Goal: Task Accomplishment & Management: Manage account settings

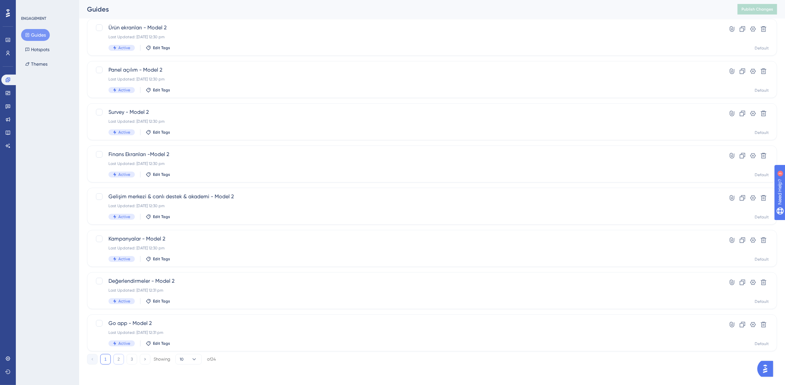
scroll to position [125, 0]
click at [119, 359] on button "2" at bounding box center [118, 360] width 11 height 11
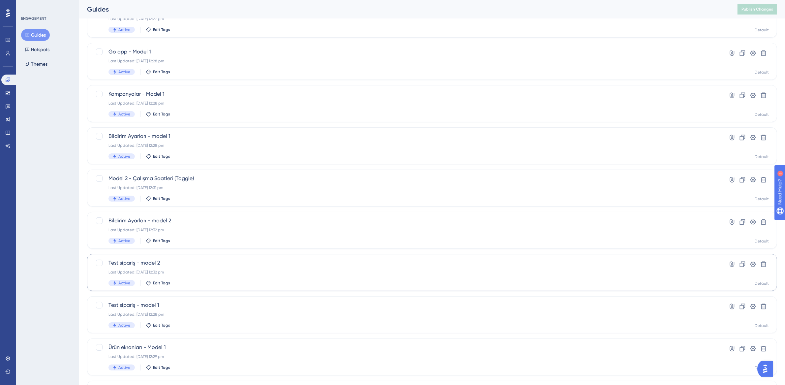
scroll to position [126, 0]
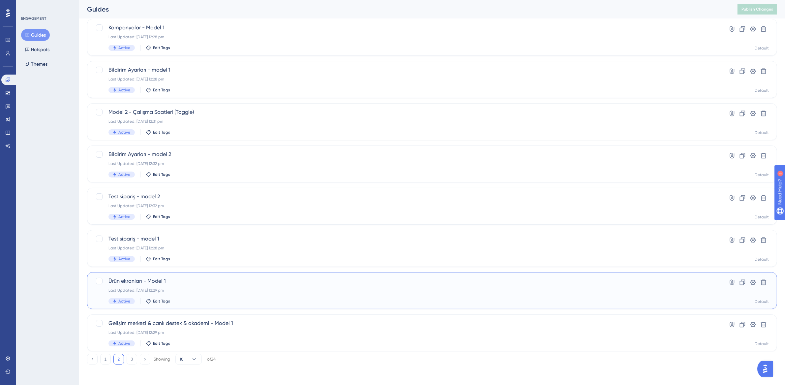
click at [203, 289] on div "Last Updated: 08 Aug 2025 12:29 pm" at bounding box center [405, 289] width 594 height 5
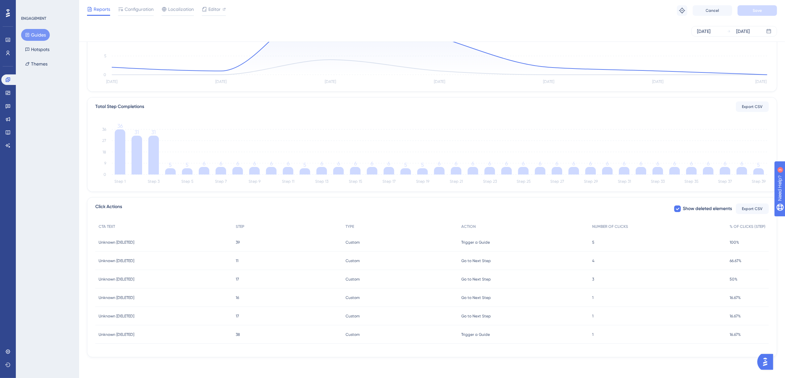
scroll to position [103, 0]
click at [11, 77] on link at bounding box center [9, 79] width 16 height 11
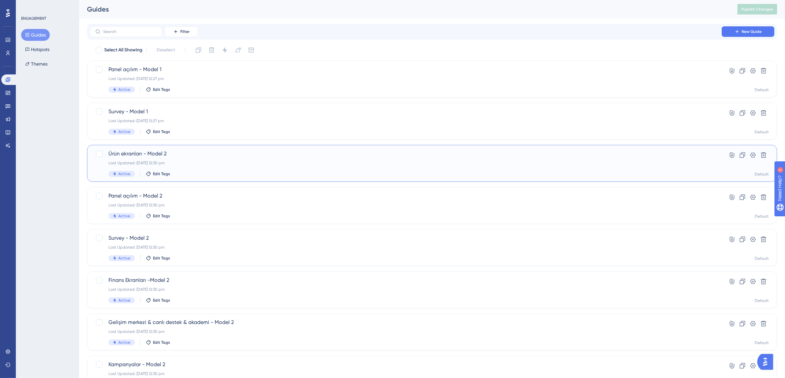
click at [185, 172] on div "Active Edit Tags" at bounding box center [405, 174] width 594 height 6
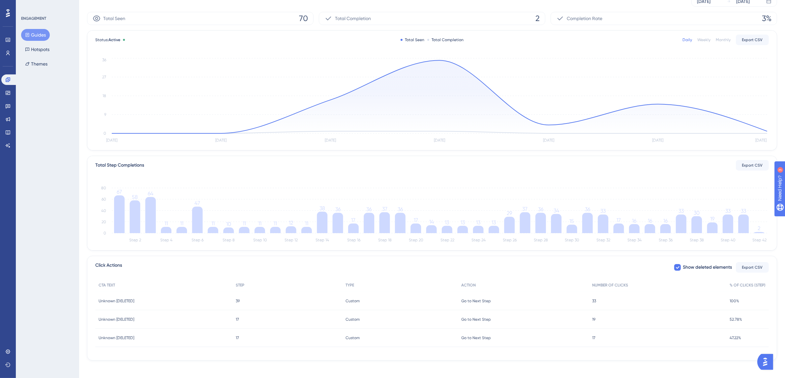
scroll to position [50, 0]
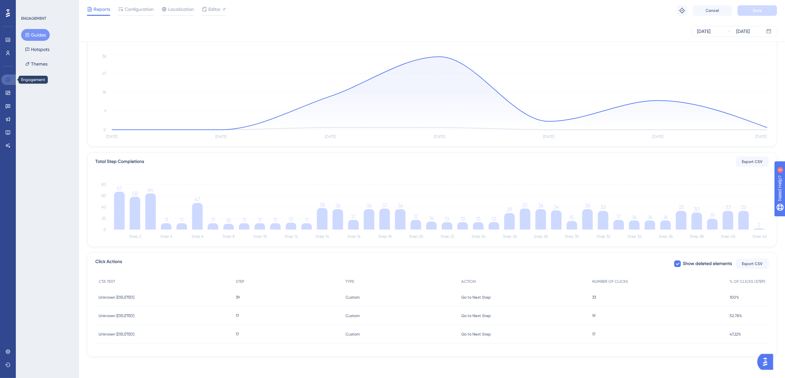
click at [12, 83] on link at bounding box center [9, 79] width 16 height 11
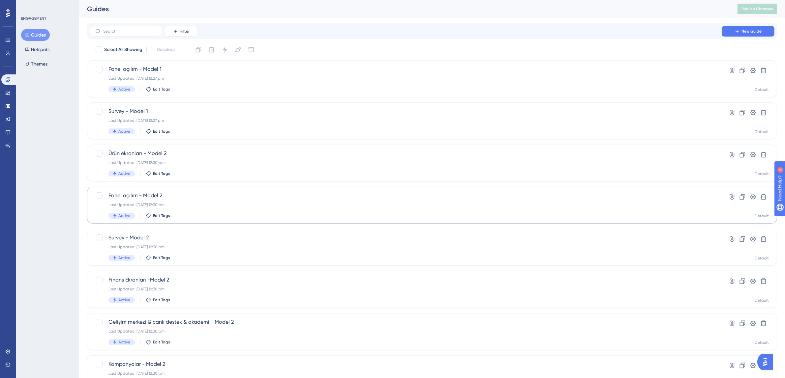
scroll to position [2, 0]
click at [160, 160] on div "Last Updated: 08 Aug 2025 12:30 pm" at bounding box center [405, 161] width 594 height 5
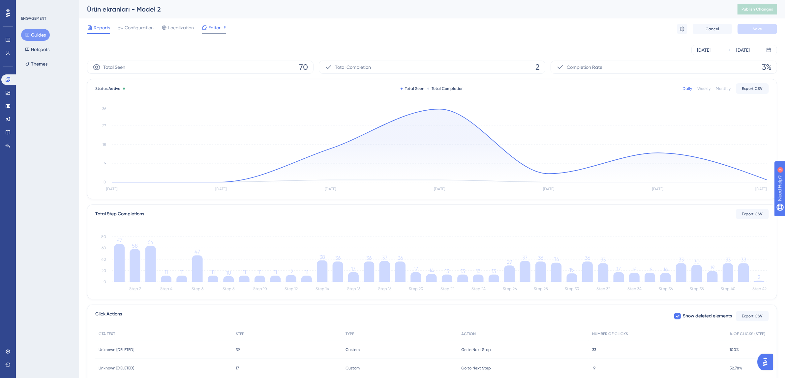
click at [210, 29] on span "Editor" at bounding box center [214, 28] width 12 height 8
click at [207, 28] on div "Editor" at bounding box center [214, 28] width 24 height 8
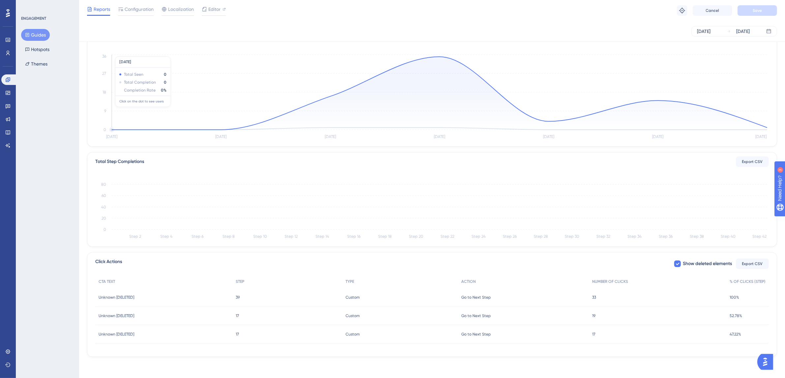
scroll to position [50, 0]
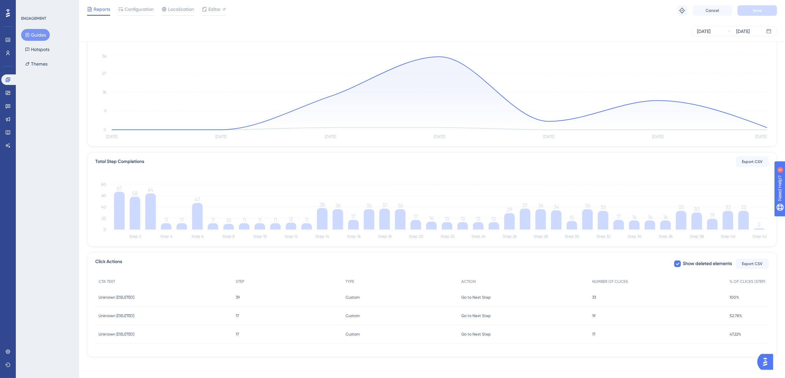
click at [772, 360] on button "Open AI Assistant Launcher" at bounding box center [765, 362] width 16 height 16
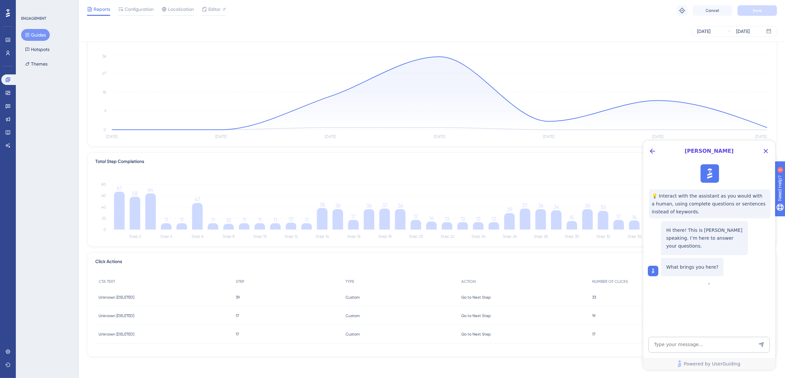
scroll to position [0, 0]
click at [694, 344] on textarea "AI Assistant Text Input" at bounding box center [708, 345] width 121 height 16
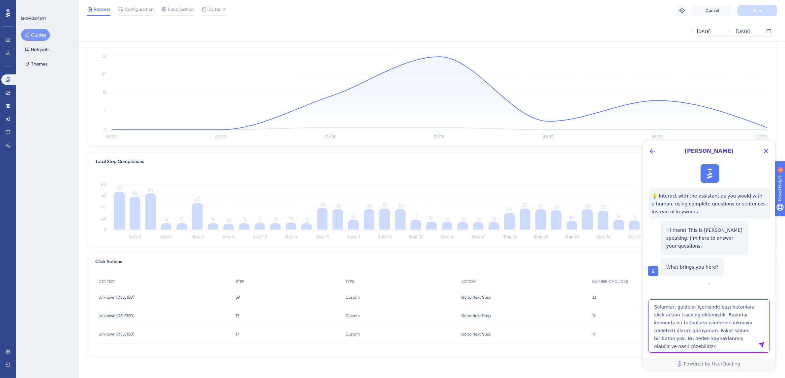
type textarea "Selamlar, guidelar içerisinde bazı butonlara click action tracking eklemiştik. …"
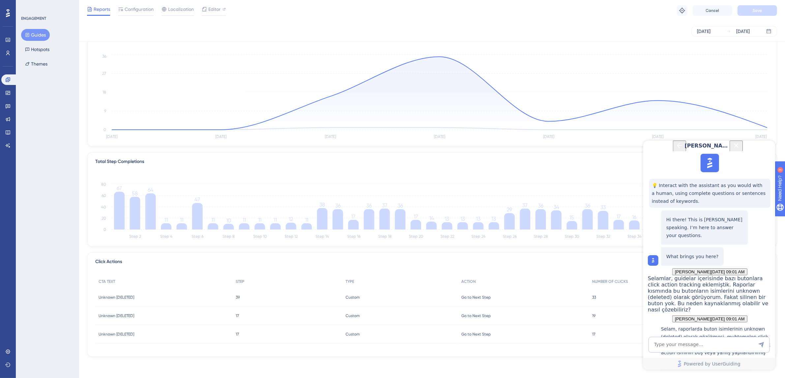
scroll to position [230, 0]
click at [701, 347] on textarea "AI Assistant Text Input" at bounding box center [708, 345] width 121 height 16
click at [716, 344] on textarea "AI Assistant Text Input" at bounding box center [708, 345] width 121 height 16
type textarea "click action isimleri boş değil. birkaç gün öncesine kadar görünüyordu buton is…"
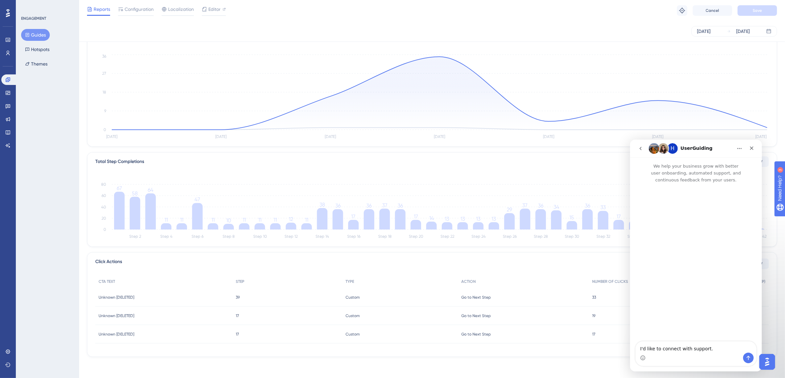
scroll to position [0, 0]
drag, startPoint x: 715, startPoint y: 346, endPoint x: 643, endPoint y: 346, distance: 72.2
click at [643, 346] on textarea "I'd like to connect with support." at bounding box center [695, 346] width 121 height 11
click at [667, 150] on div "H" at bounding box center [672, 148] width 11 height 11
click at [641, 146] on icon "go back" at bounding box center [639, 148] width 5 height 5
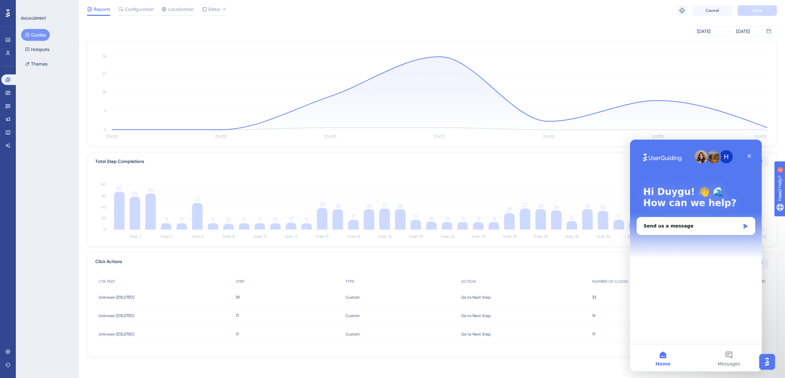
click at [666, 355] on button "Home" at bounding box center [662, 358] width 66 height 26
click at [728, 356] on button "Messages" at bounding box center [728, 358] width 66 height 26
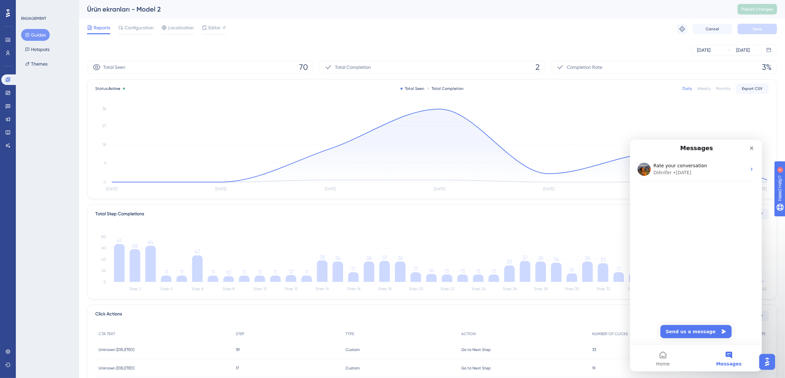
scroll to position [50, 0]
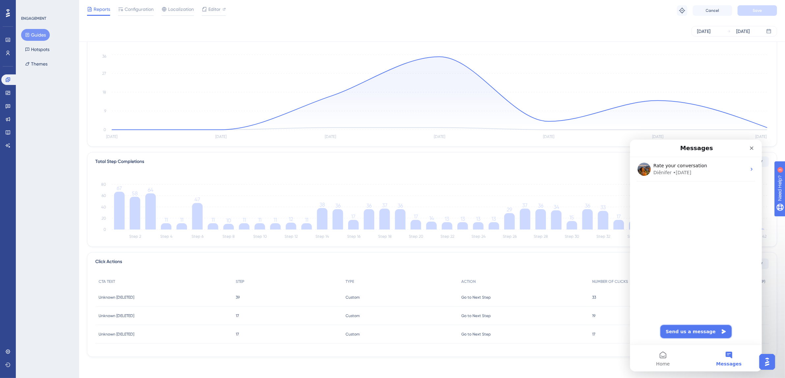
click at [696, 332] on button "Send us a message" at bounding box center [695, 331] width 71 height 13
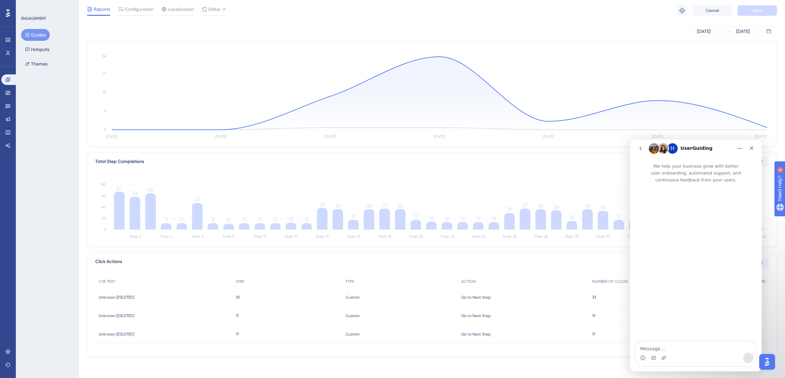
click at [691, 346] on textarea "Message…" at bounding box center [695, 346] width 121 height 11
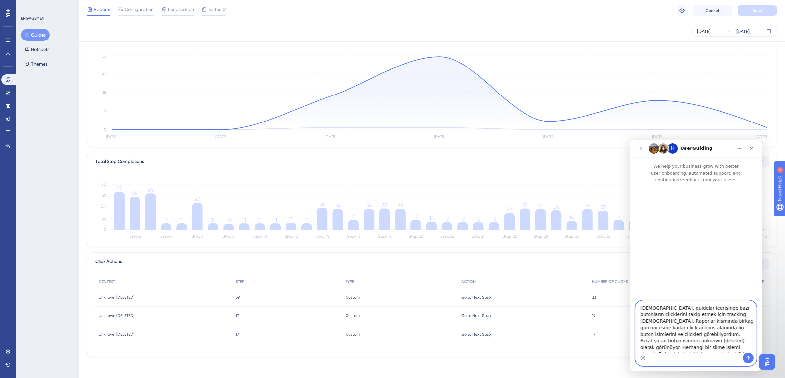
scroll to position [4, 0]
type textarea "Selamlar, guidelar içerisinde bazı butonların clicklerini takip etmek için trac…"
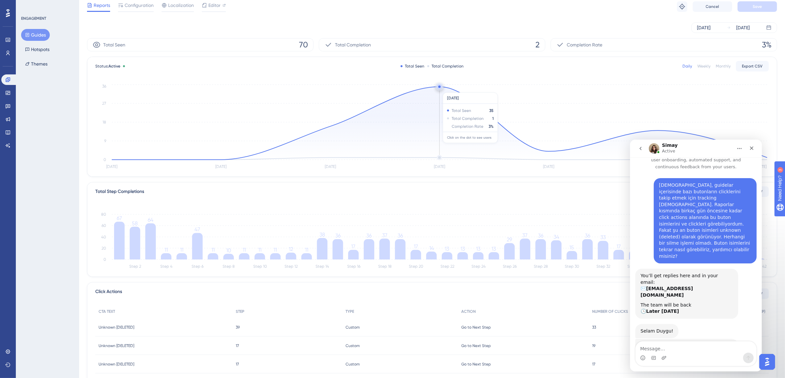
scroll to position [0, 0]
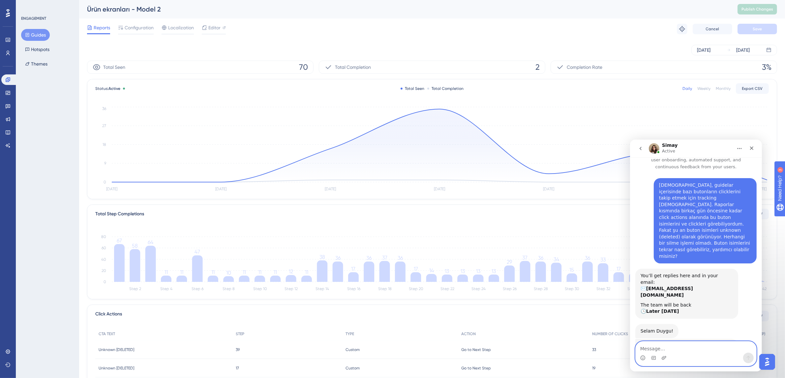
click at [707, 350] on textarea "Message…" at bounding box center [695, 346] width 121 height 11
paste textarea "148664"
type textarea "148664"
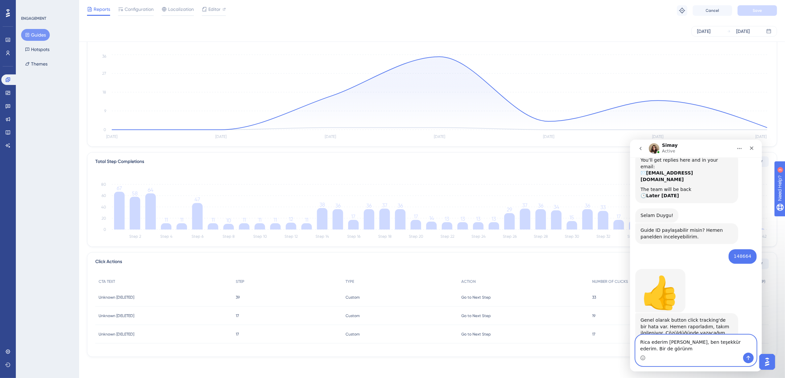
scroll to position [135, 0]
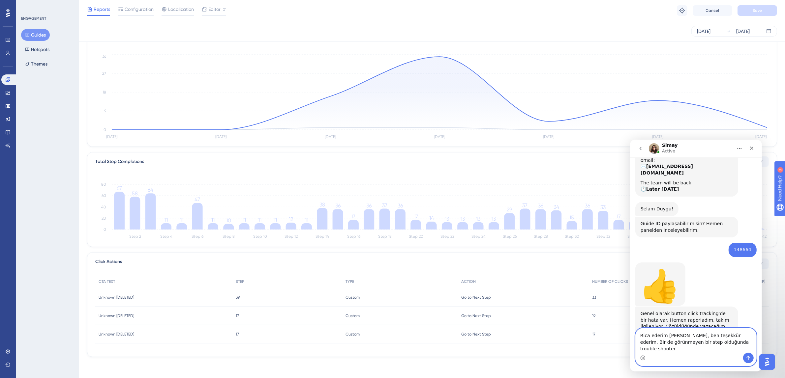
click at [725, 348] on textarea "Rica ederim Simay, ben teşekkür ederim. Bir de görünmeyen bir step olduğunda tr…" at bounding box center [695, 340] width 121 height 24
click at [740, 349] on textarea "Rica ederim Simay, ben teşekkür ederim. Bir de görünmeyen bir step olduğunda tr…" at bounding box center [695, 340] width 121 height 24
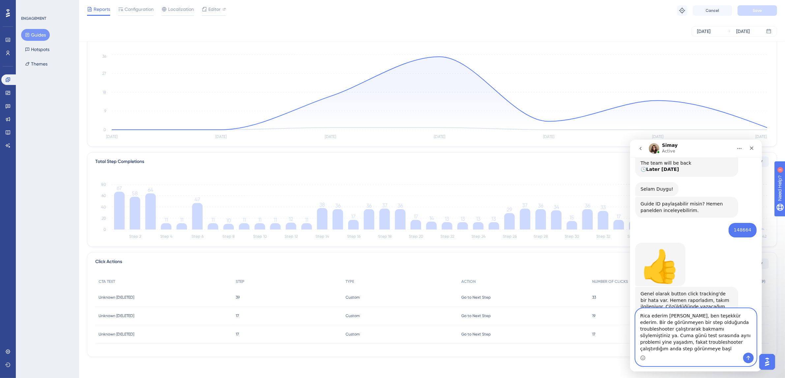
scroll to position [162, 0]
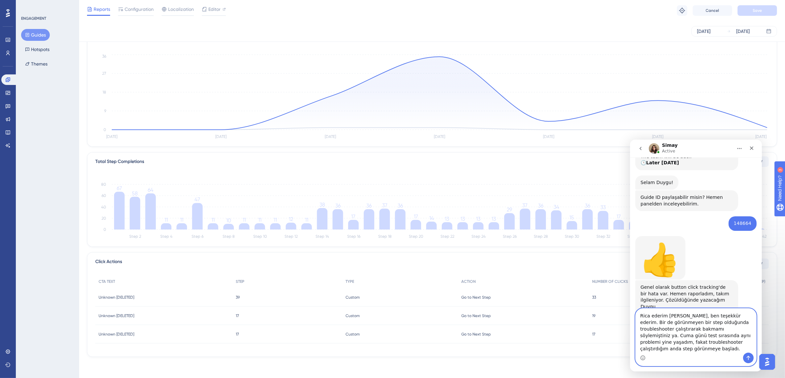
type textarea "Rica ederim Simay, ben teşekkür ederim. Bir de görünmeyen bir step olduğunda tr…"
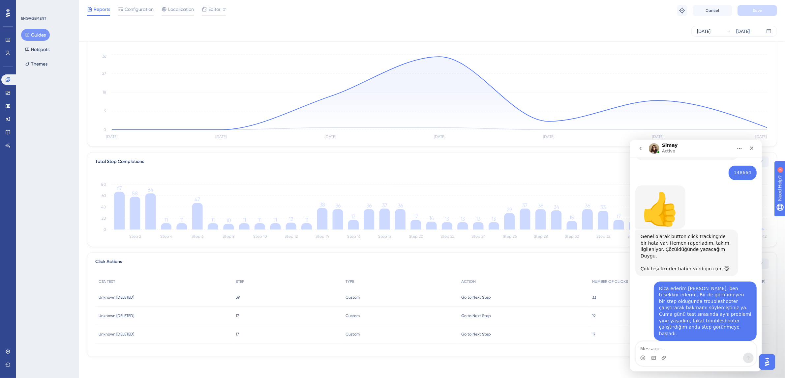
scroll to position [226, 0]
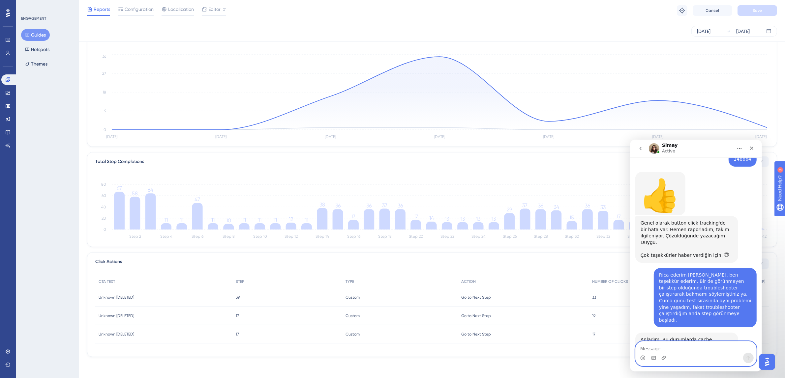
click at [658, 350] on textarea "Message…" at bounding box center [695, 346] width 121 height 11
type textarea "bizim test sırasında bu sorunu yaşamamız çok"
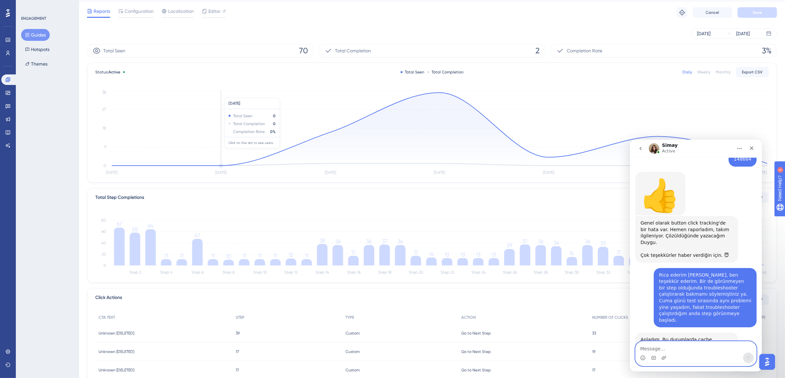
scroll to position [0, 0]
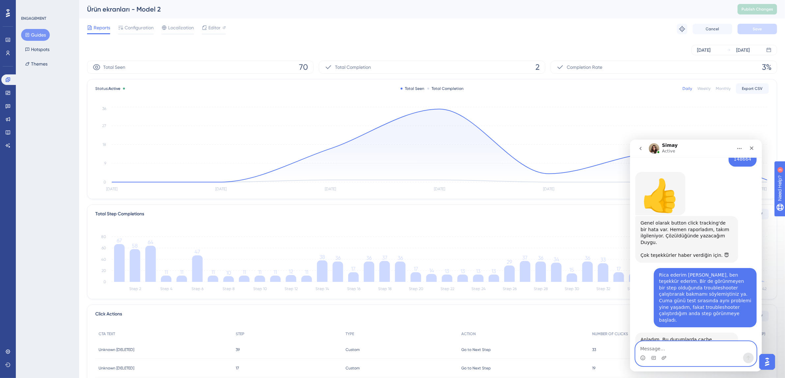
click at [717, 351] on textarea "Message…" at bounding box center [695, 346] width 121 height 11
type textarea "tamamdır teşekkürler"
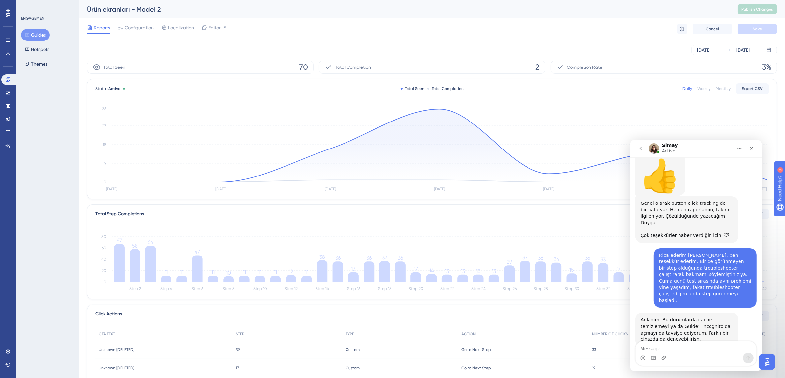
click at [738, 144] on button "Home" at bounding box center [739, 148] width 13 height 13
click at [428, 146] on icon at bounding box center [439, 145] width 655 height 73
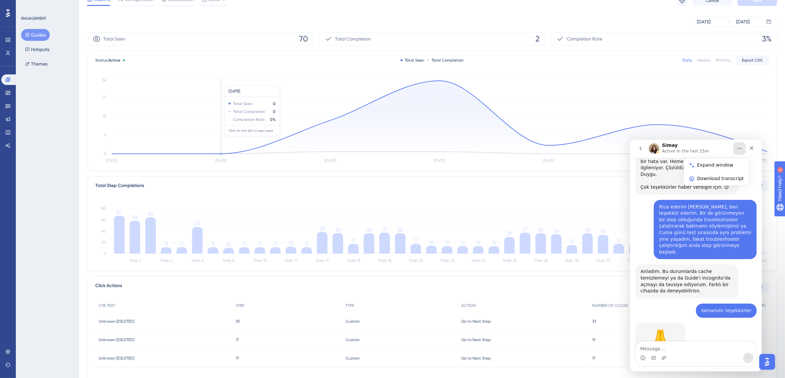
scroll to position [50, 0]
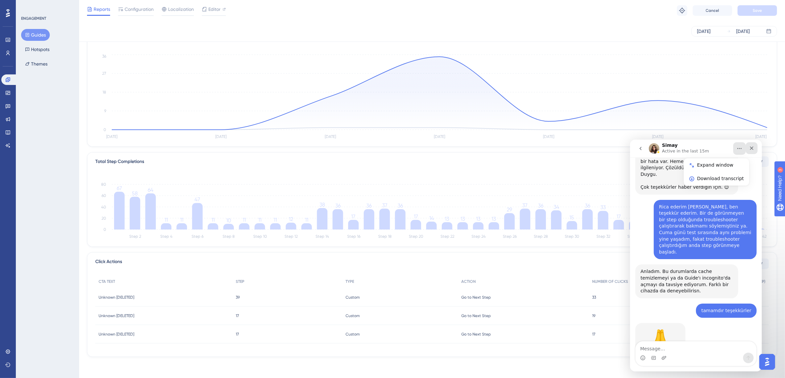
click at [748, 147] on icon "Close" at bounding box center [750, 147] width 5 height 5
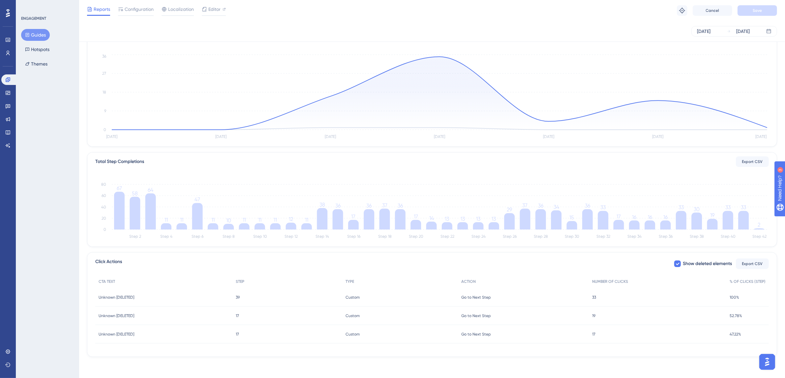
scroll to position [294, 0]
click at [767, 363] on img "Open AI Assistant Launcher" at bounding box center [767, 362] width 12 height 12
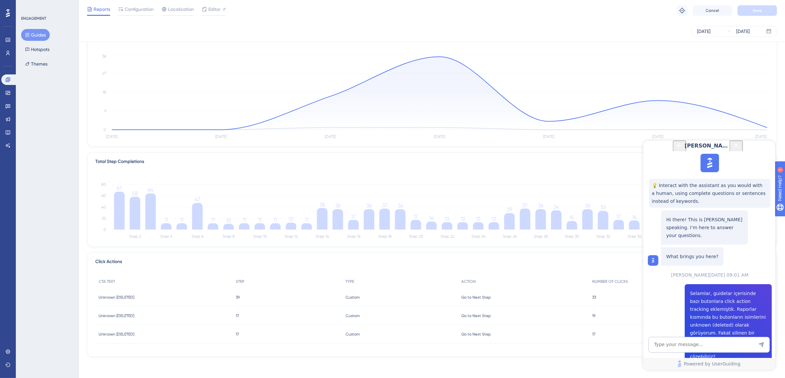
scroll to position [0, 0]
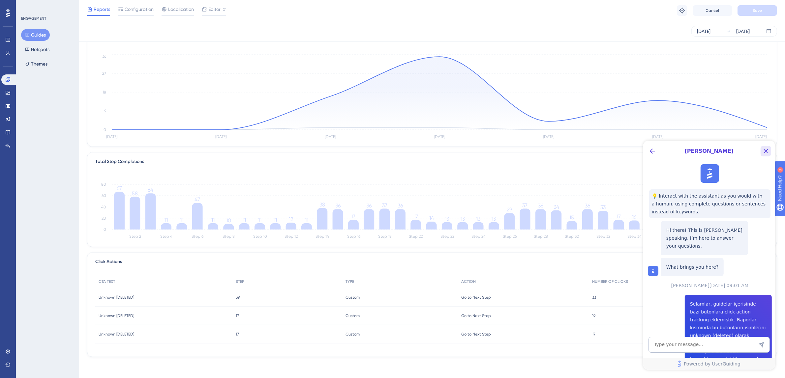
click at [763, 151] on icon "Close Button" at bounding box center [765, 151] width 8 height 8
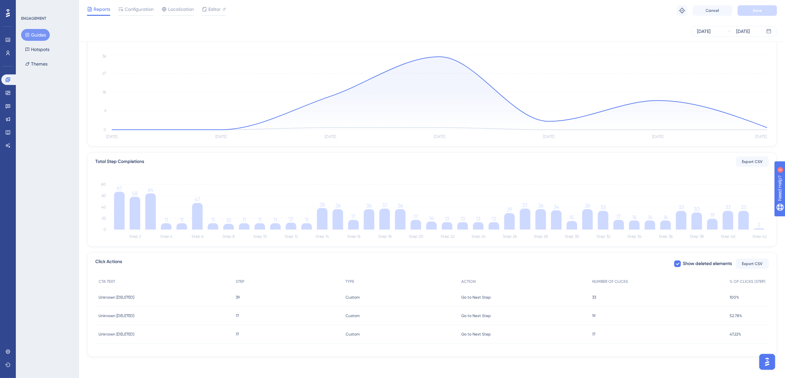
click at [769, 363] on img "Open AI Assistant Launcher" at bounding box center [767, 362] width 12 height 12
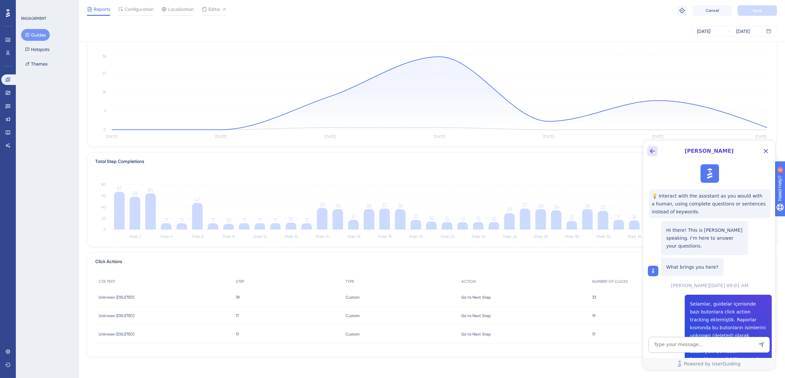
click at [651, 151] on icon "Back Button" at bounding box center [651, 150] width 5 height 5
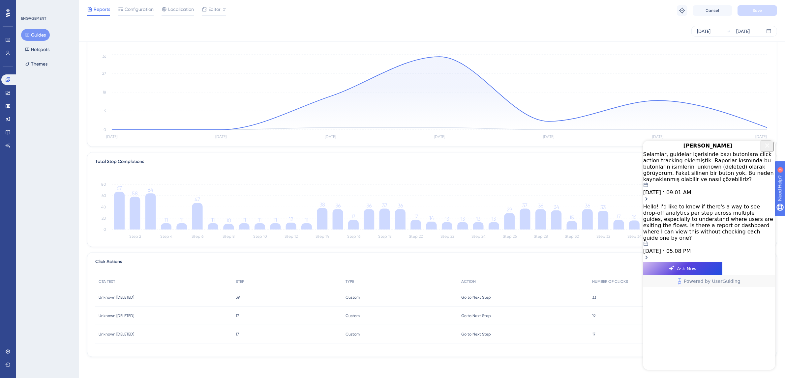
click at [690, 172] on div "Selamlar, guidelar içerisinde bazı butonlara click action tracking eklemiştik. …" at bounding box center [709, 173] width 132 height 44
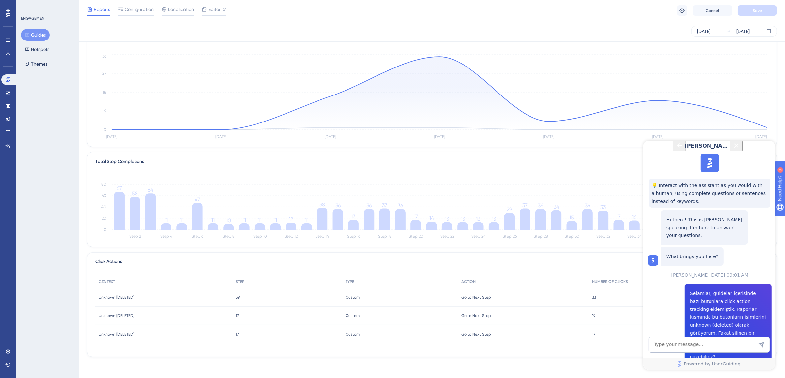
scroll to position [367, 0]
click at [674, 145] on div at bounding box center [679, 145] width 11 height 11
click at [675, 149] on icon "Back Button" at bounding box center [679, 145] width 8 height 8
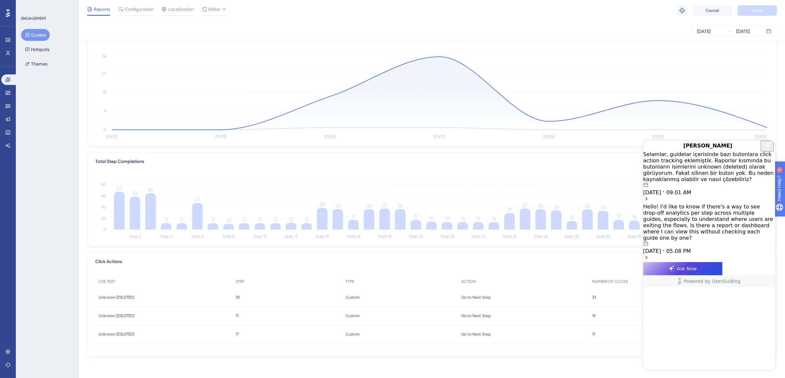
click at [786, 223] on div "Need Help?" at bounding box center [797, 222] width 36 height 8
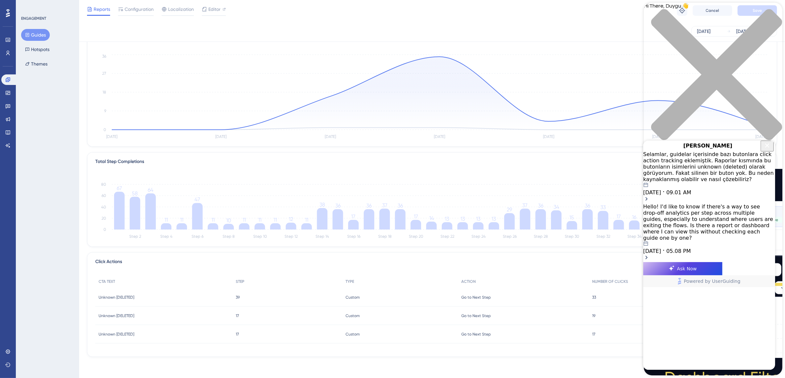
click at [773, 12] on div "close resource center" at bounding box center [712, 78] width 138 height 139
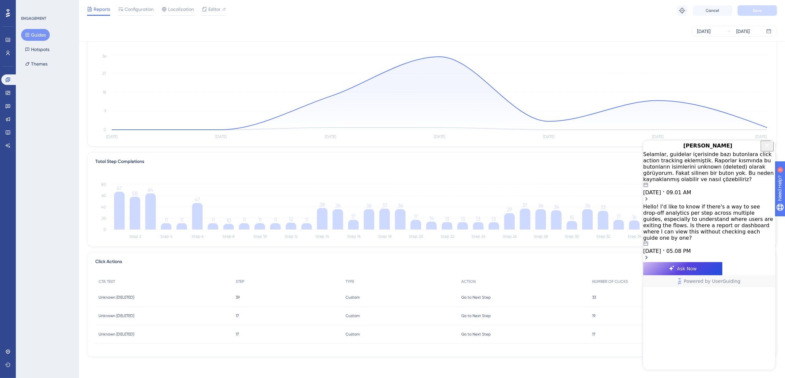
click at [765, 147] on icon "Close Button" at bounding box center [767, 145] width 4 height 4
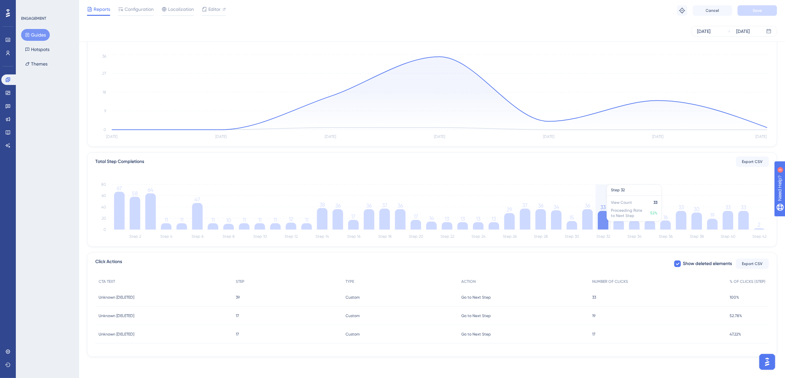
scroll to position [0, 0]
click at [7, 349] on icon at bounding box center [7, 351] width 5 height 5
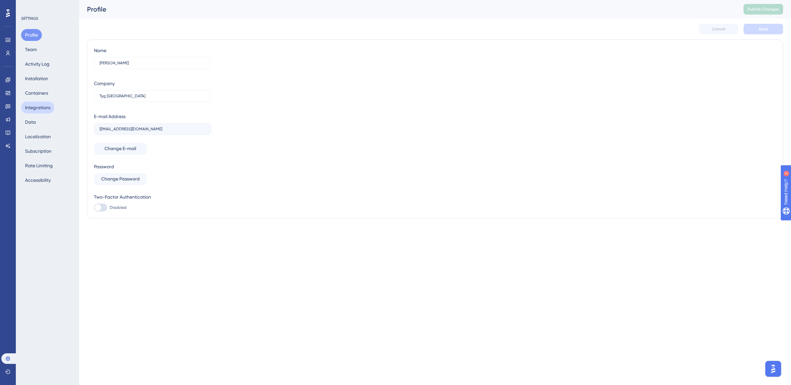
click at [35, 106] on button "Integrations" at bounding box center [37, 108] width 33 height 12
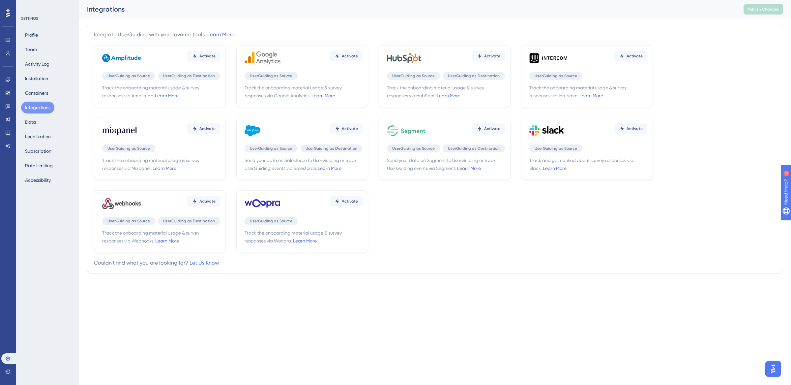
click at [286, 140] on div "Activate UserGuiding as Source UserGuiding as Destination Send your data on Sal…" at bounding box center [302, 149] width 132 height 62
click at [328, 170] on link "Learn More" at bounding box center [330, 167] width 24 height 5
click at [11, 53] on link at bounding box center [7, 53] width 5 height 11
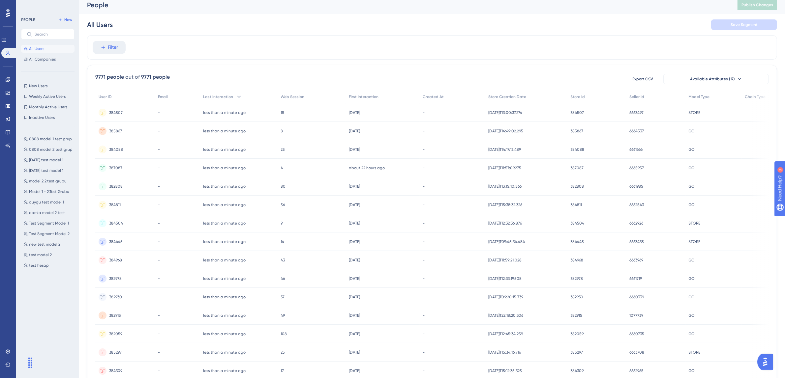
scroll to position [5, 0]
click at [111, 51] on button "Filter" at bounding box center [109, 46] width 33 height 13
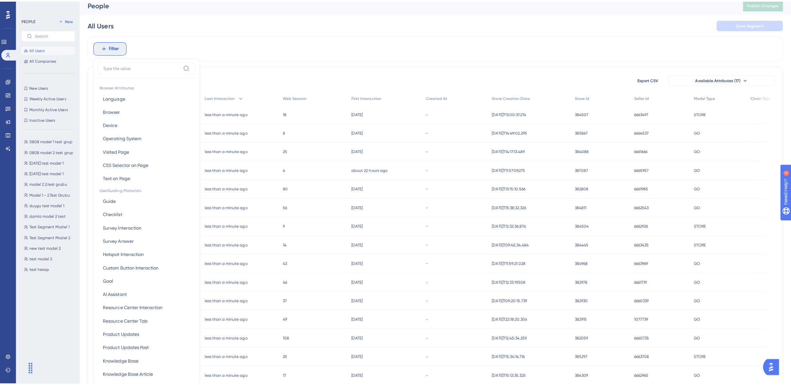
scroll to position [0, 0]
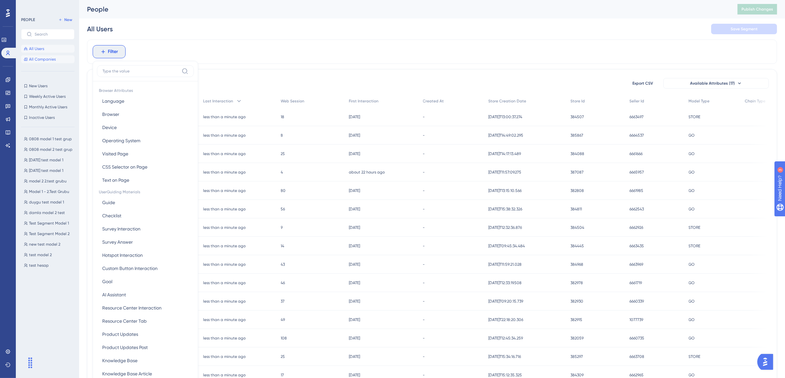
click at [48, 60] on span "All Companies" at bounding box center [42, 59] width 27 height 5
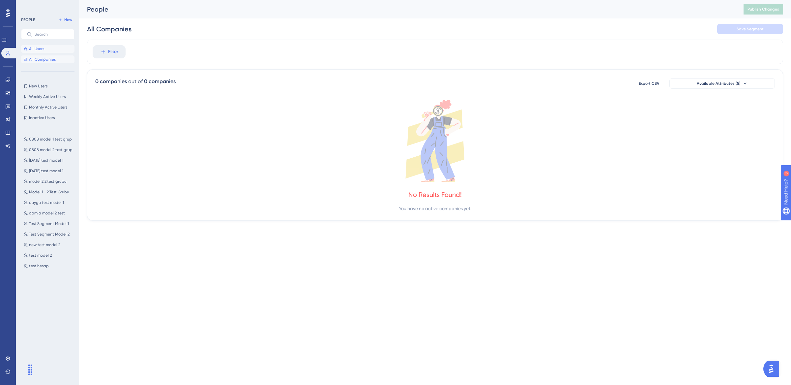
click at [45, 51] on button "All Users" at bounding box center [47, 49] width 53 height 8
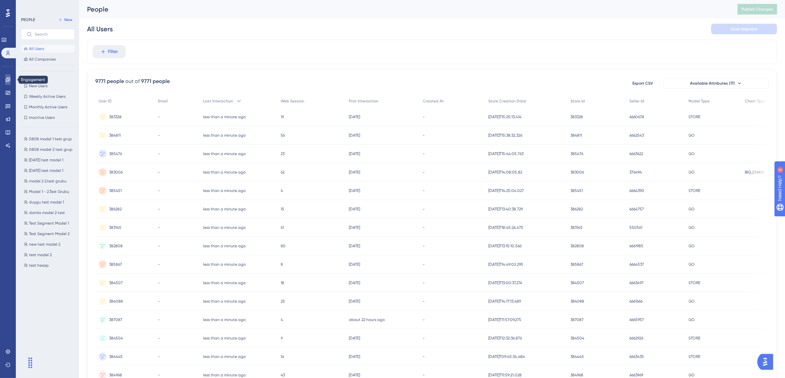
click at [7, 78] on icon at bounding box center [8, 79] width 4 height 4
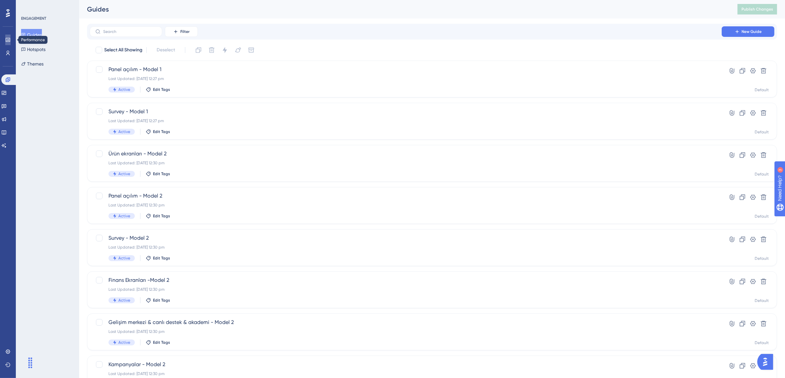
click at [7, 40] on icon at bounding box center [7, 39] width 5 height 5
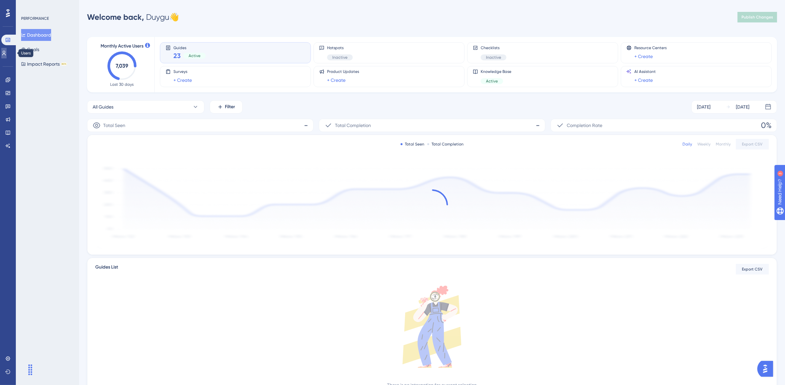
click at [7, 52] on icon at bounding box center [3, 52] width 5 height 5
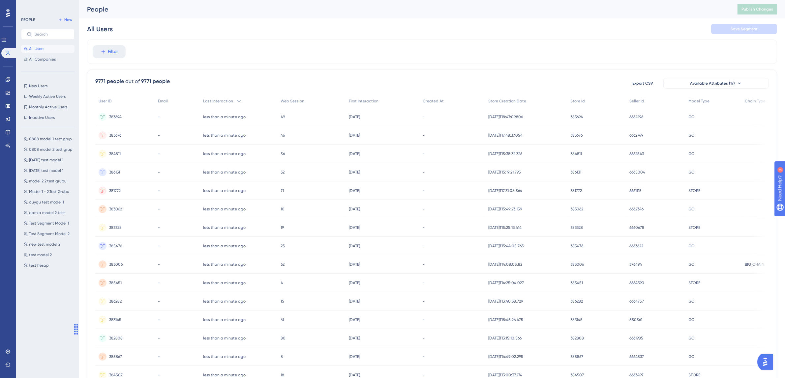
drag, startPoint x: 30, startPoint y: 363, endPoint x: 76, endPoint y: 335, distance: 53.5
click at [76, 335] on div "Chat Widget" at bounding box center [62, 329] width 33 height 32
click at [9, 348] on link at bounding box center [7, 352] width 5 height 11
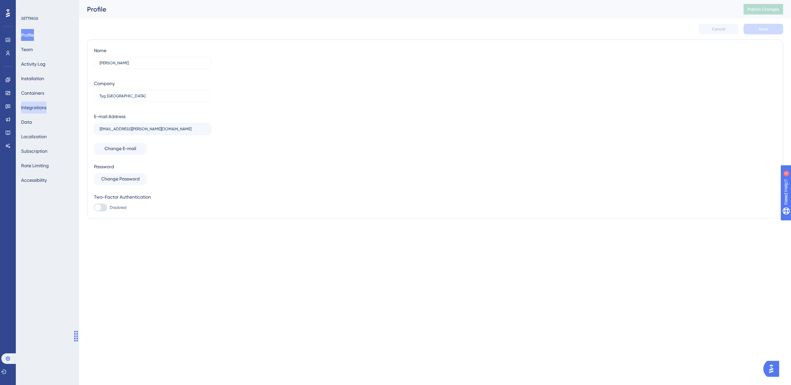
click at [46, 106] on button "Integrations" at bounding box center [33, 108] width 25 height 12
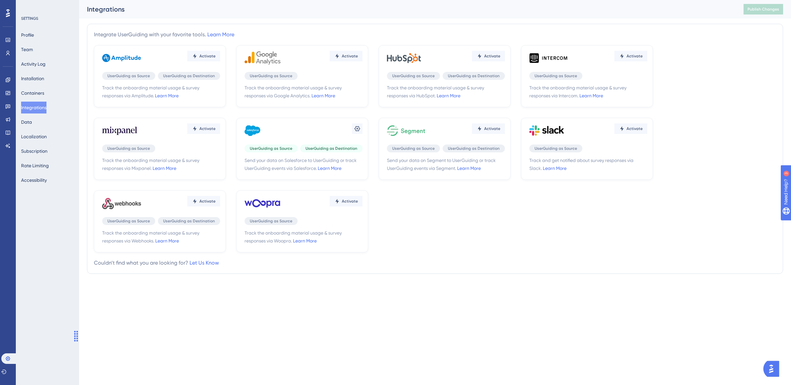
click at [312, 148] on span "UserGuiding as Destination" at bounding box center [331, 148] width 52 height 5
click at [363, 125] on div "Settings UserGuiding as Source UserGuiding as Destination Send your data on Sal…" at bounding box center [302, 149] width 132 height 62
click at [357, 129] on icon at bounding box center [357, 128] width 7 height 7
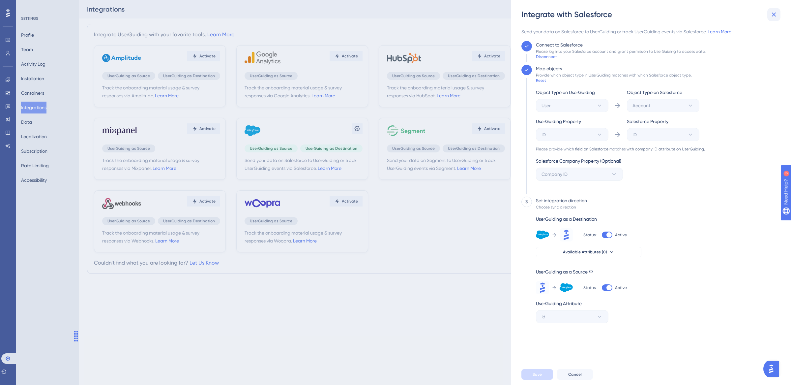
click at [771, 15] on icon at bounding box center [774, 15] width 8 height 8
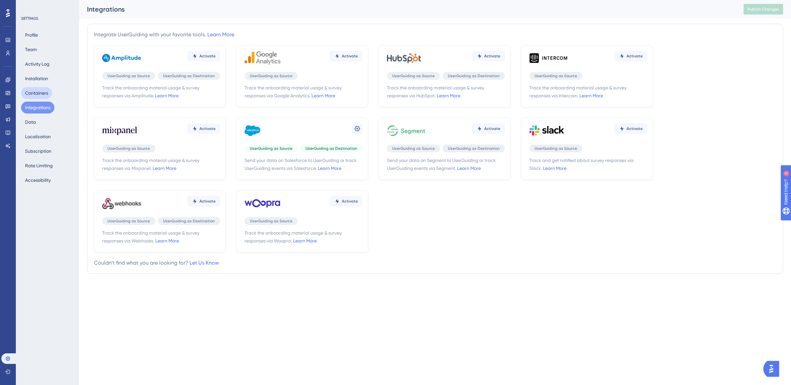
click at [39, 95] on button "Containers" at bounding box center [36, 93] width 31 height 12
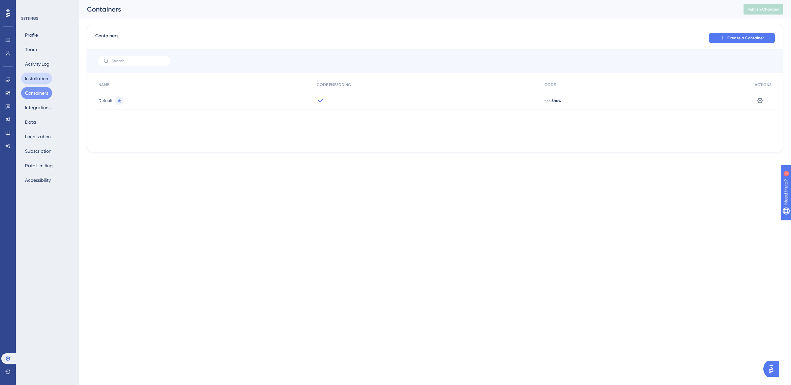
click at [38, 79] on button "Installation" at bounding box center [36, 79] width 31 height 12
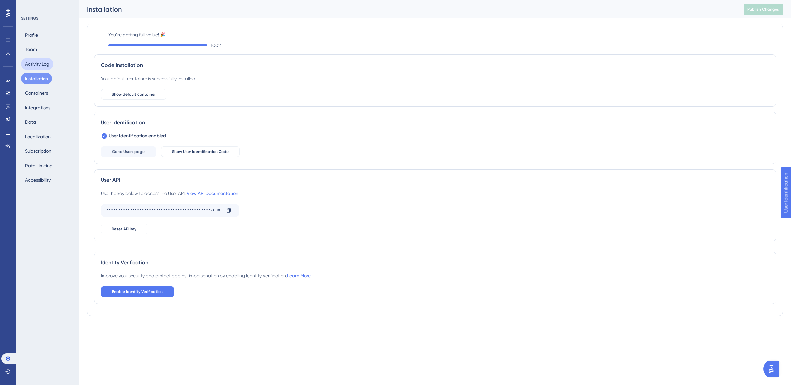
click at [32, 63] on button "Activity Log" at bounding box center [37, 64] width 32 height 12
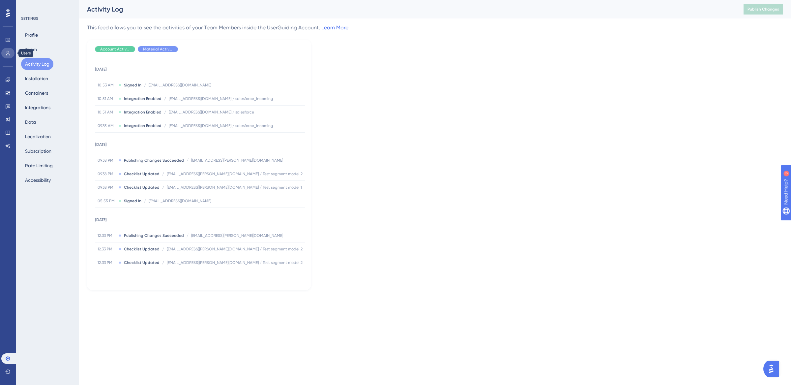
click at [6, 51] on icon at bounding box center [7, 52] width 5 height 5
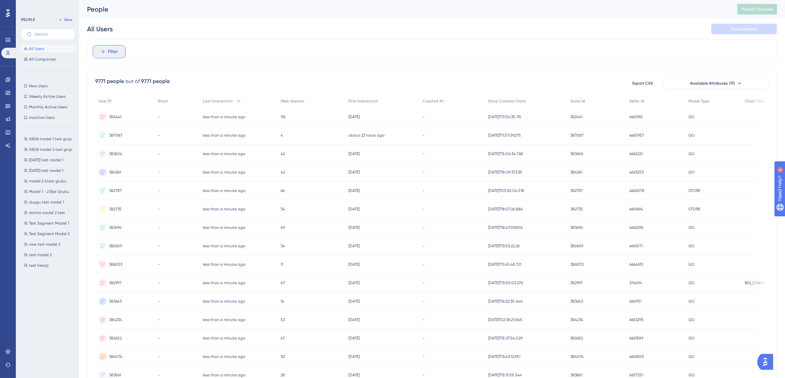
click at [120, 50] on button "Filter" at bounding box center [109, 51] width 33 height 13
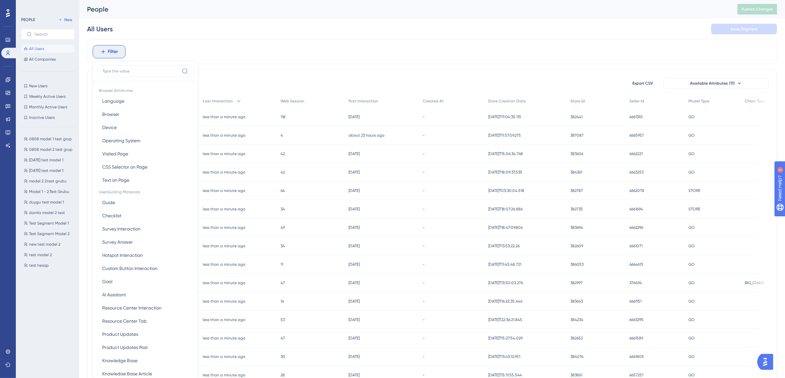
scroll to position [31, 0]
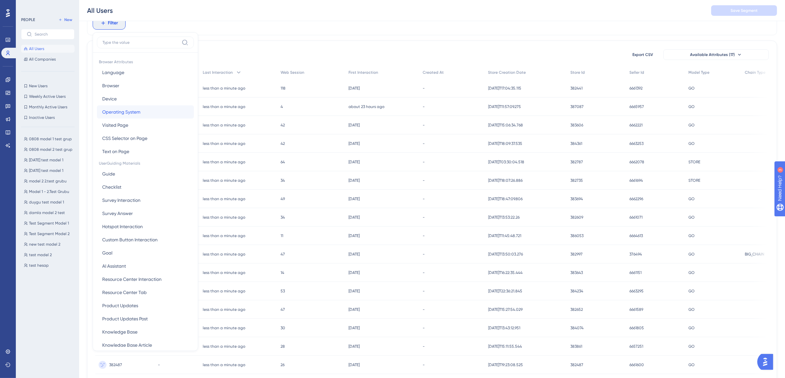
click at [135, 117] on button "Operating System Operating System" at bounding box center [145, 111] width 97 height 13
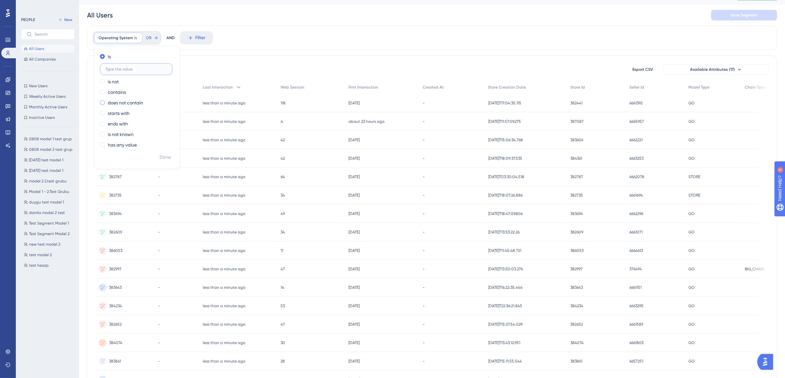
scroll to position [0, 0]
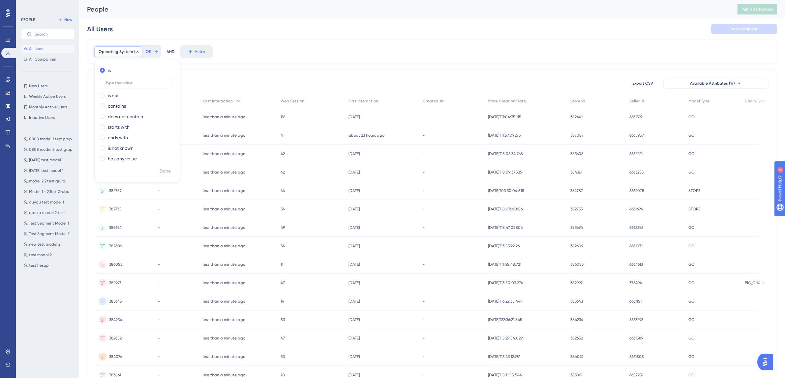
click at [117, 53] on span "Operating System" at bounding box center [116, 51] width 34 height 5
click at [121, 52] on button "Filter" at bounding box center [109, 51] width 33 height 13
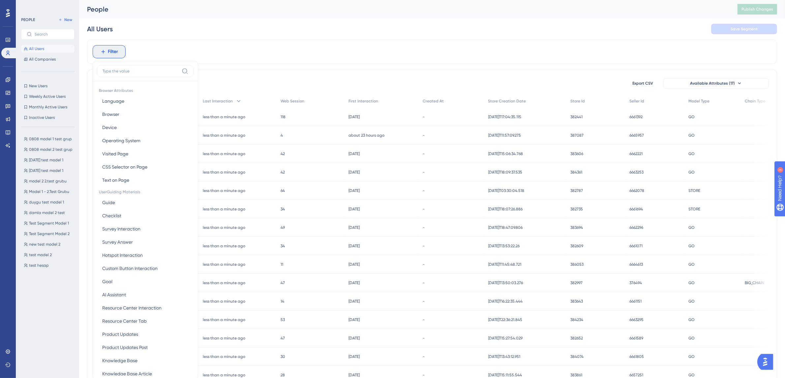
click at [159, 57] on div "Filter Browser Attributes Language Language Browser Browser Device Device Opera…" at bounding box center [432, 52] width 690 height 24
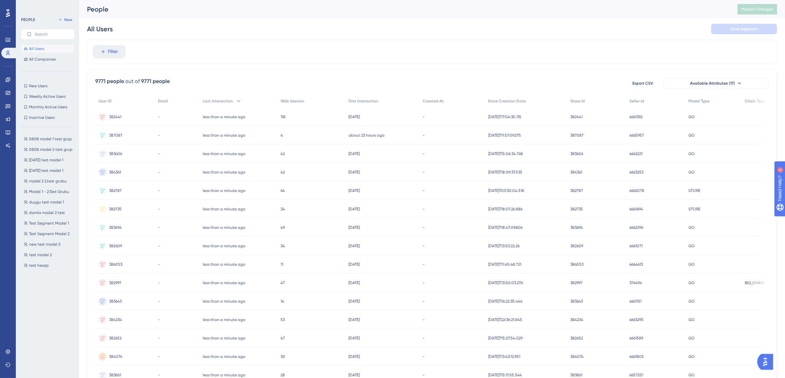
click at [764, 361] on img "Open AI Assistant Launcher" at bounding box center [765, 362] width 12 height 12
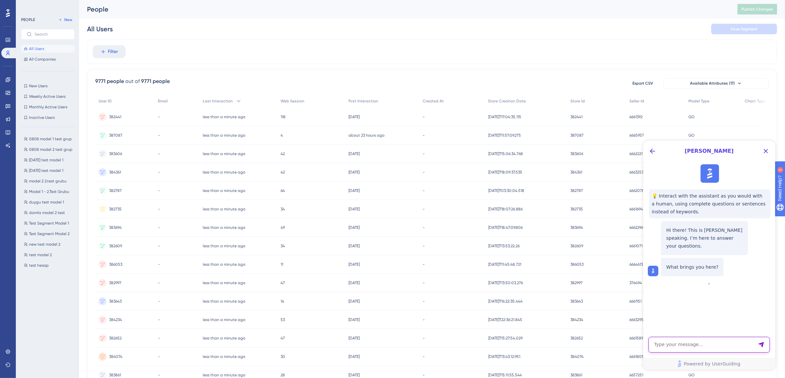
click at [716, 348] on textarea "AI Assistant Text Input" at bounding box center [708, 345] width 121 height 16
click at [657, 149] on div "[PERSON_NAME]" at bounding box center [709, 150] width 132 height 21
click at [656, 152] on button "Back Button" at bounding box center [652, 151] width 11 height 11
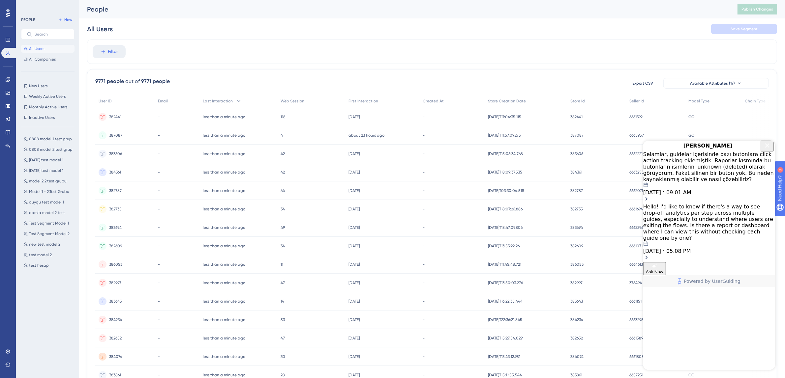
click at [665, 275] on button "Ask Now" at bounding box center [654, 268] width 23 height 13
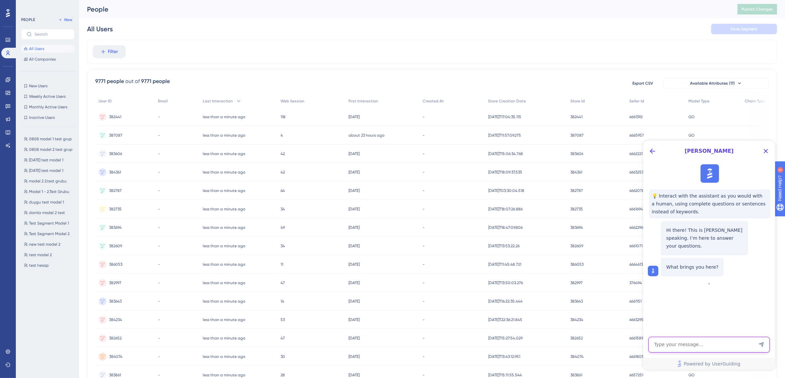
click at [721, 346] on textarea "AI Assistant Text Input" at bounding box center [708, 345] width 121 height 16
type textarea "Salesforce entegrasyonu sonrasında, salesforcetan gelen datayı userguiding pane…"
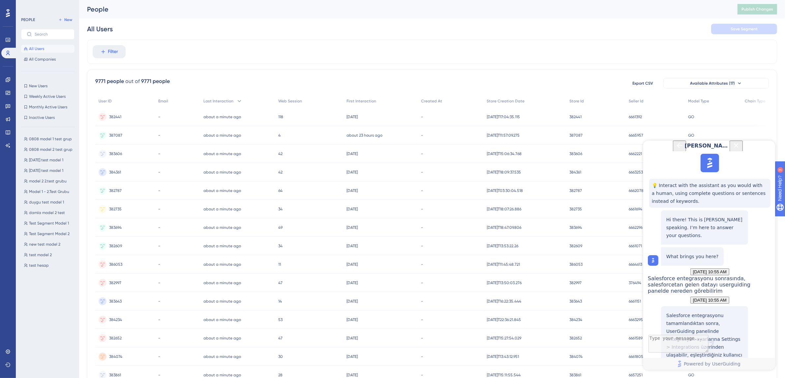
scroll to position [127, 0]
click at [116, 48] on span "Filter" at bounding box center [113, 52] width 10 height 8
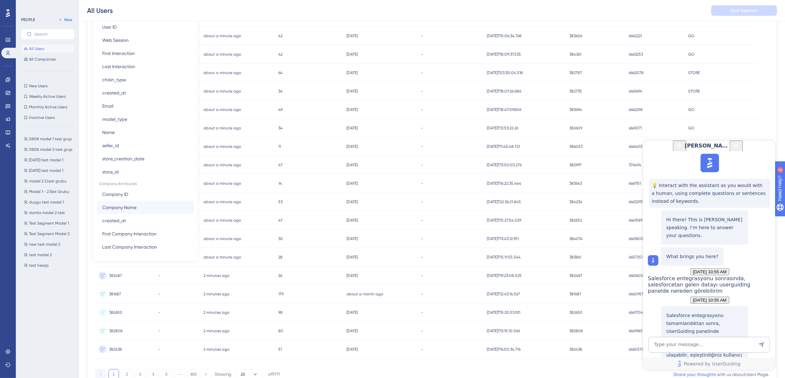
scroll to position [122, 0]
click at [496, 175] on div "2025-07-23T16:22:35.444 2025-07-23T16:22:35.444" at bounding box center [524, 182] width 83 height 18
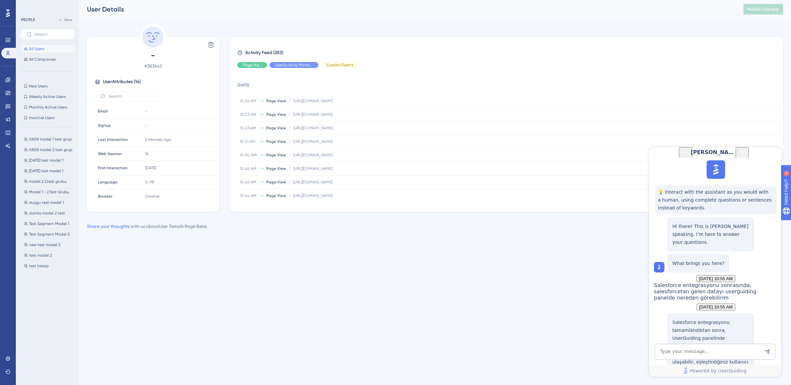
click at [53, 47] on button "All Users" at bounding box center [47, 49] width 53 height 8
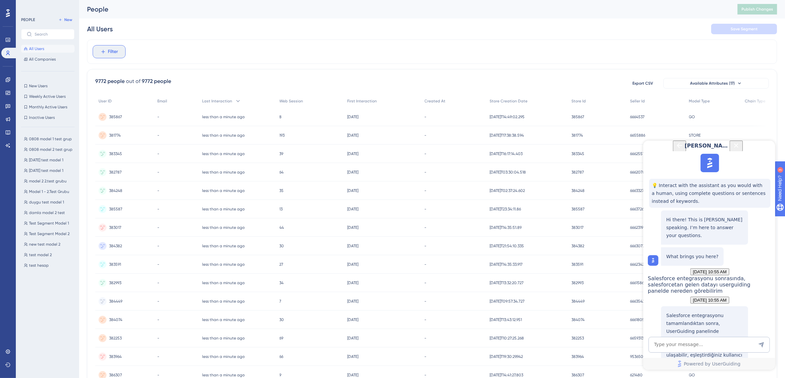
click at [106, 50] on button "Filter" at bounding box center [109, 51] width 33 height 13
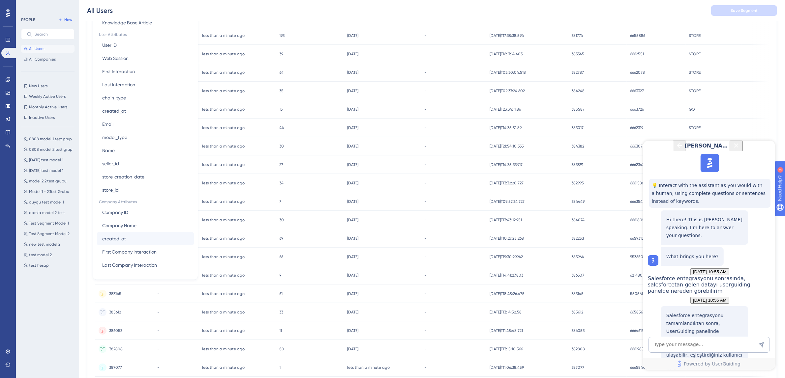
scroll to position [106, 0]
click at [10, 351] on icon at bounding box center [7, 351] width 5 height 5
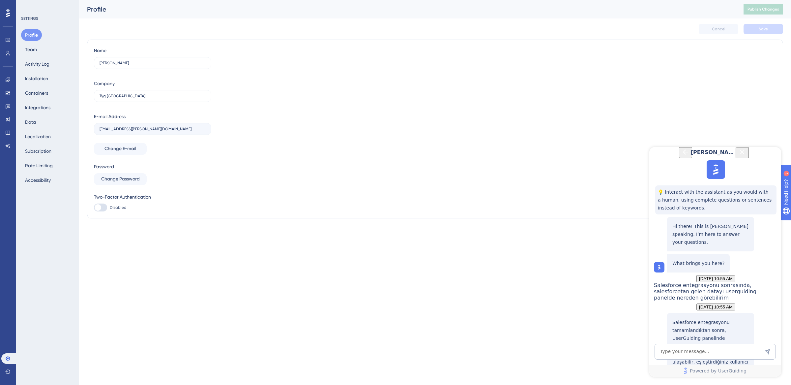
click at [36, 101] on div "Profile Team Activity Log Installation Containers Integrations Data Localizatio…" at bounding box center [47, 107] width 53 height 157
click at [37, 110] on button "Integrations" at bounding box center [37, 108] width 33 height 12
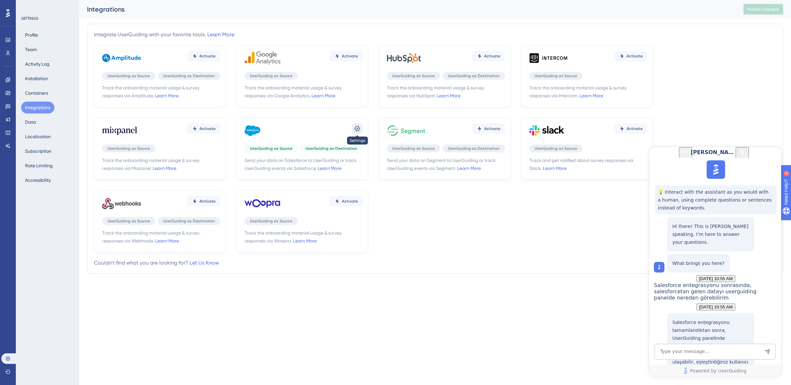
click at [359, 126] on icon at bounding box center [357, 128] width 7 height 7
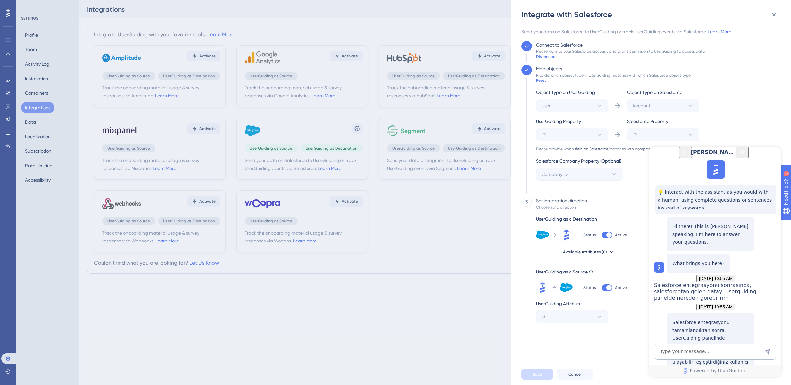
click at [746, 156] on icon "Close Button" at bounding box center [742, 152] width 8 height 8
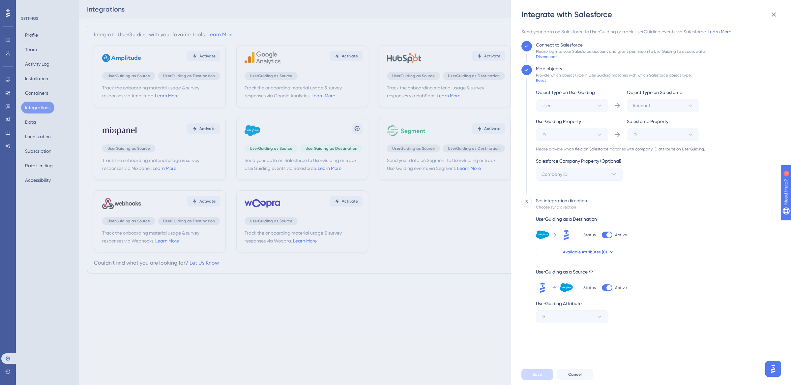
click at [604, 248] on button "Available Attributes (0)" at bounding box center [588, 252] width 105 height 11
click at [696, 239] on div "3 Set integration direction Choose sync direction UserGuiding as a Destination …" at bounding box center [648, 259] width 255 height 127
click at [774, 16] on icon at bounding box center [774, 15] width 8 height 8
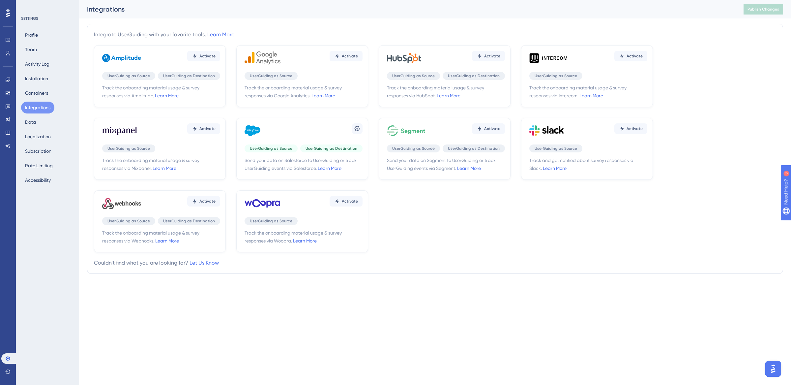
click at [774, 371] on img "Open AI Assistant Launcher" at bounding box center [773, 369] width 12 height 12
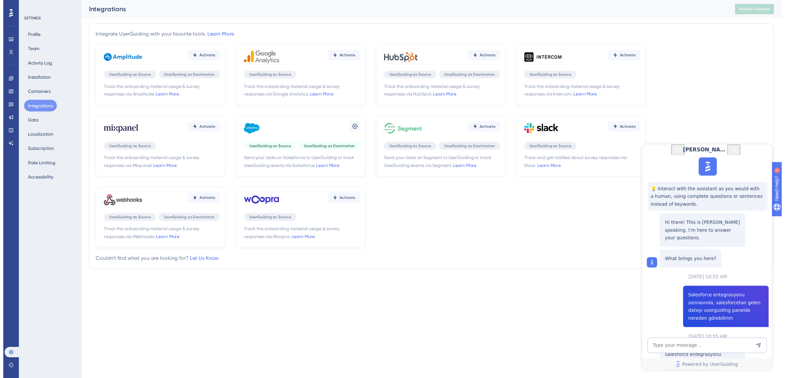
scroll to position [127, 0]
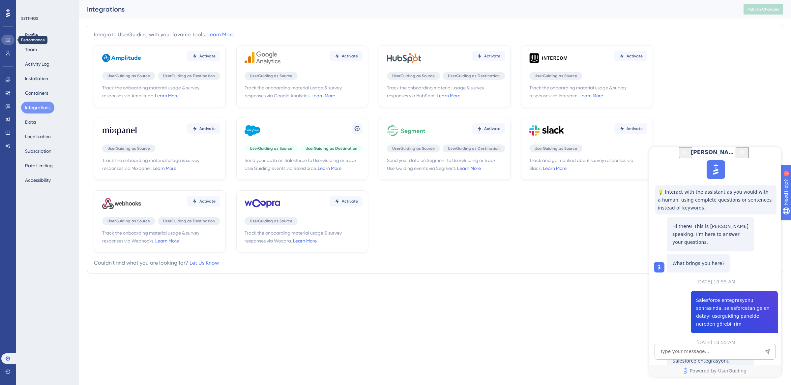
click at [7, 37] on link at bounding box center [7, 40] width 13 height 11
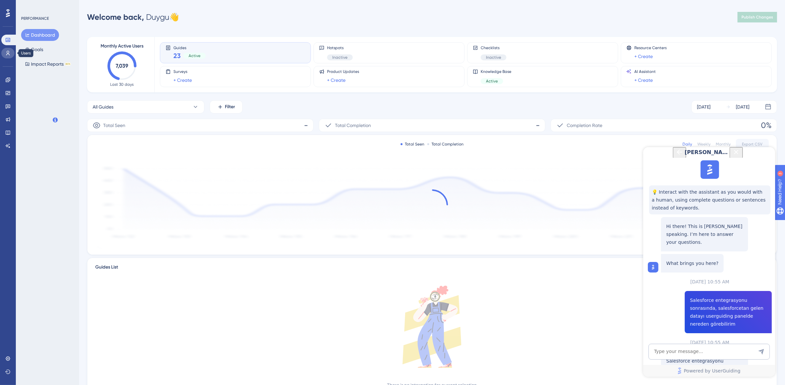
click at [7, 49] on link at bounding box center [7, 53] width 13 height 11
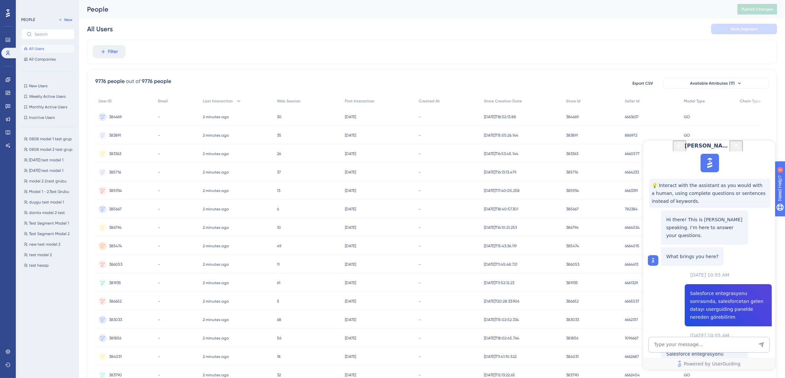
click at [675, 149] on icon "Back Button" at bounding box center [679, 145] width 8 height 8
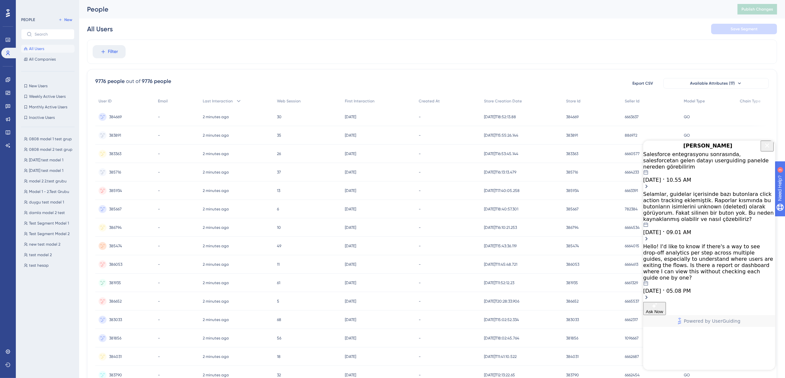
click at [695, 196] on div "Selamlar, guidelar içerisinde bazı butonlara click action tracking eklemiştik. …" at bounding box center [709, 206] width 132 height 31
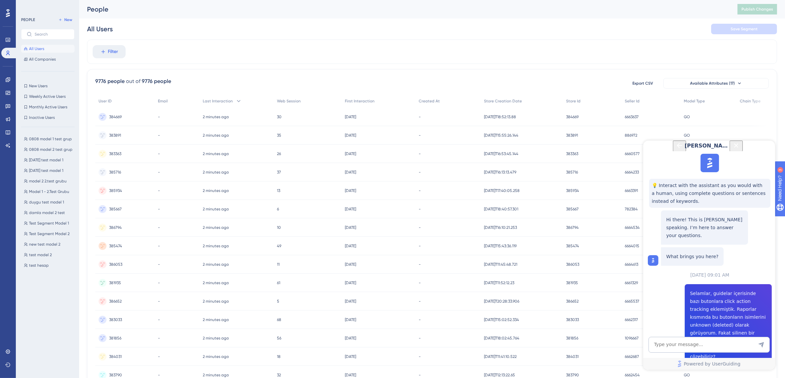
scroll to position [367, 0]
click at [672, 151] on button "Back Button" at bounding box center [678, 145] width 13 height 11
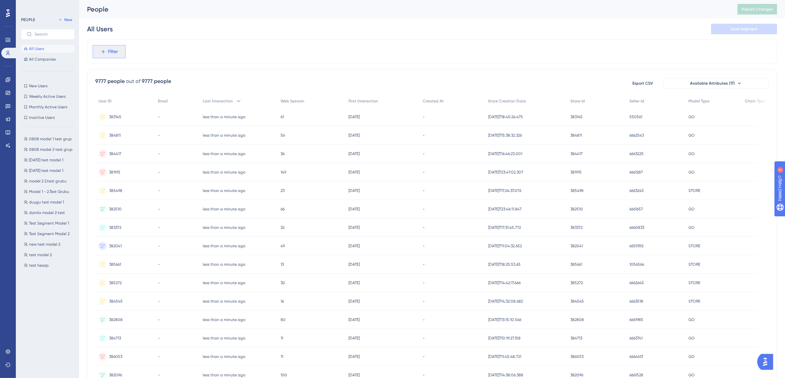
click at [112, 49] on span "Filter" at bounding box center [113, 52] width 10 height 8
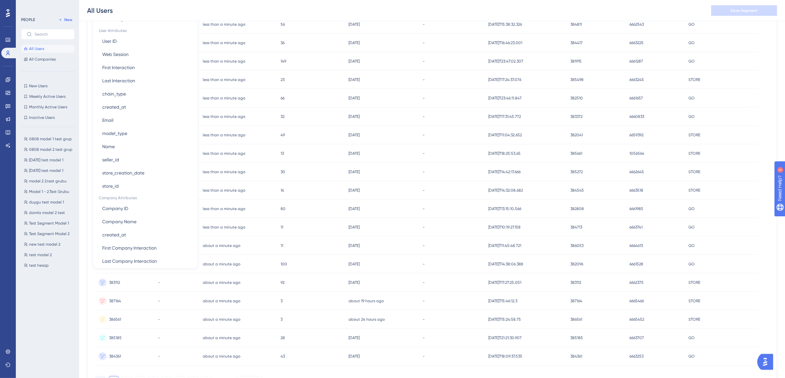
scroll to position [251, 0]
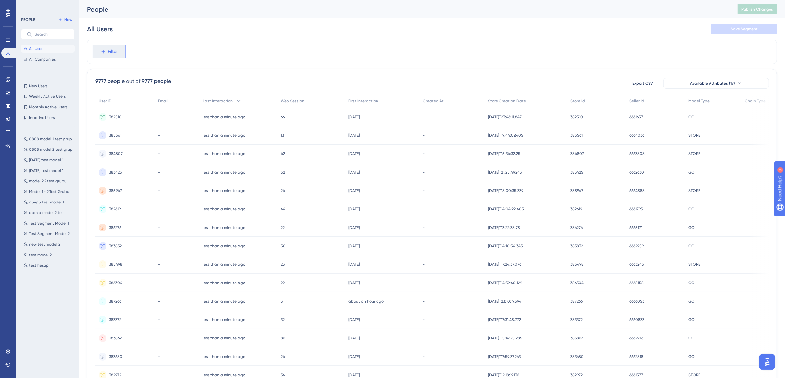
click at [108, 50] on span "Filter" at bounding box center [113, 52] width 10 height 8
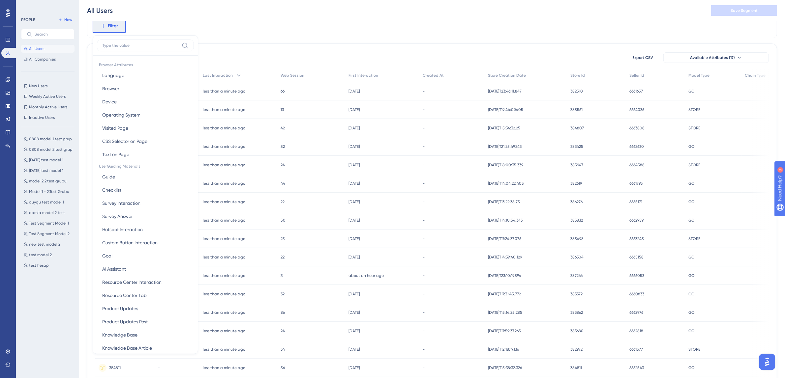
click at [351, 61] on div "9777 people out of 9777 people Export CSV Available Attributes (17)" at bounding box center [431, 58] width 673 height 12
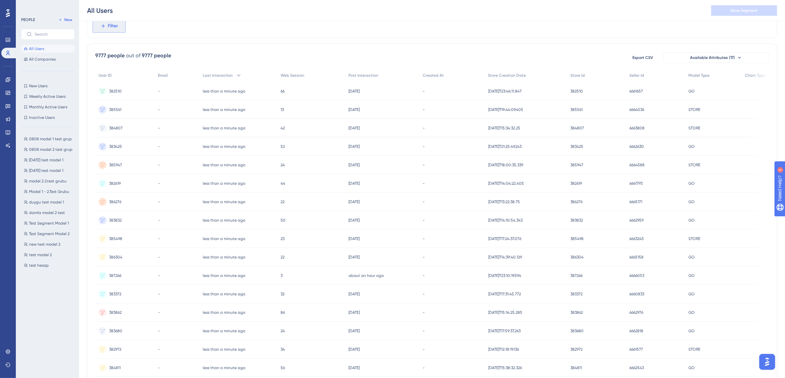
click at [110, 28] on span "Filter" at bounding box center [113, 26] width 10 height 8
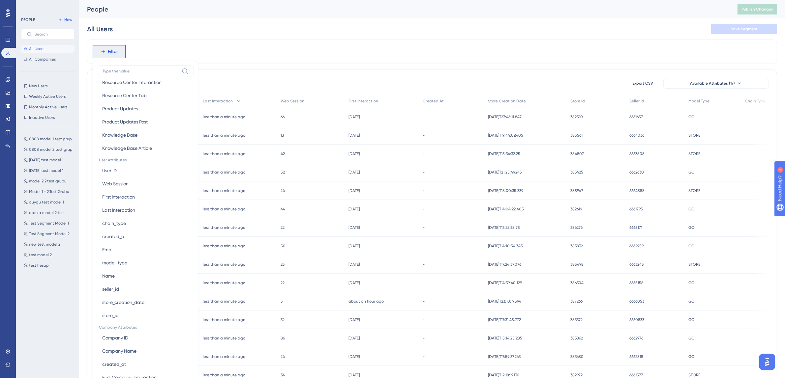
click at [295, 58] on div "Filter Browser Attributes Language Language Browser Browser Device Device Opera…" at bounding box center [432, 52] width 690 height 24
click at [113, 52] on span "Filter" at bounding box center [113, 52] width 10 height 8
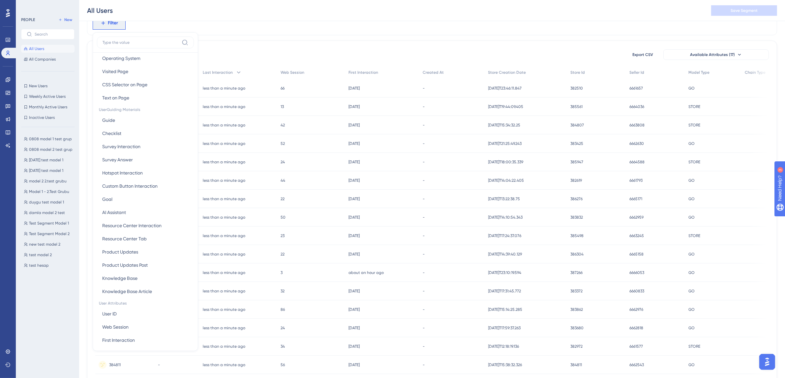
scroll to position [251, 0]
click at [151, 249] on button "store_creation_date store_creation_date" at bounding box center [145, 248] width 97 height 13
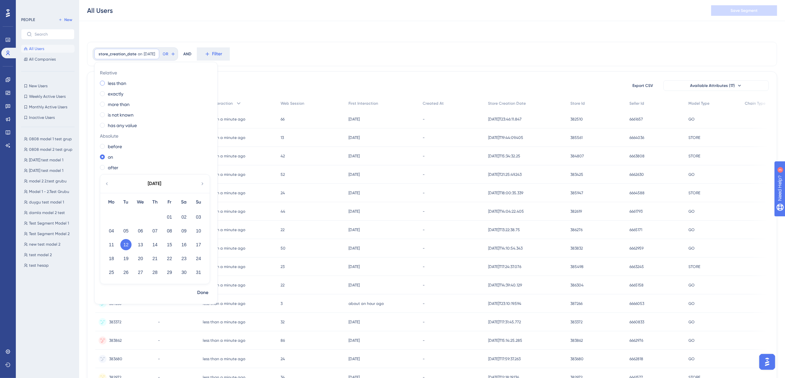
scroll to position [0, 0]
click at [125, 105] on label "more than" at bounding box center [119, 102] width 22 height 8
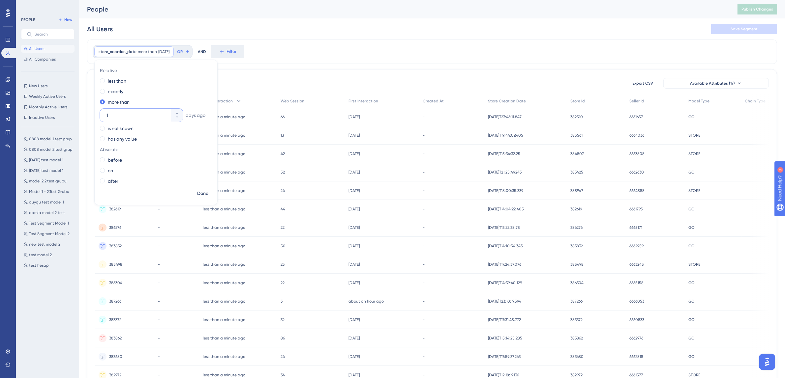
click at [119, 117] on input "1" at bounding box center [137, 115] width 63 height 8
type input "30"
click at [199, 193] on span "Done" at bounding box center [202, 194] width 11 height 8
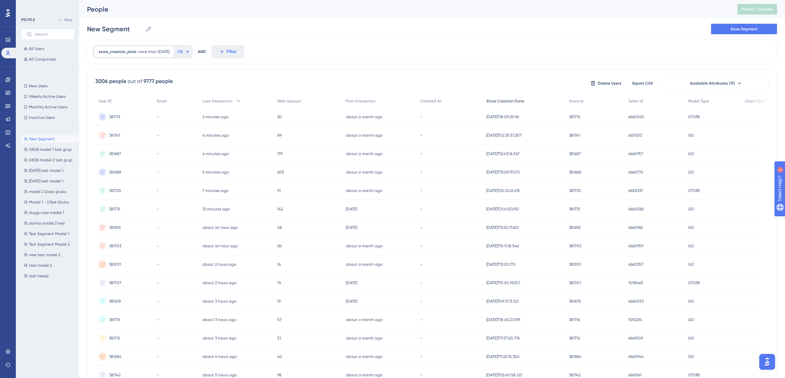
click at [509, 100] on span "Store Creation Date" at bounding box center [505, 101] width 38 height 5
click at [509, 100] on span "Store Creation Date" at bounding box center [506, 101] width 38 height 5
click at [602, 86] on span "Delete Users" at bounding box center [609, 83] width 24 height 5
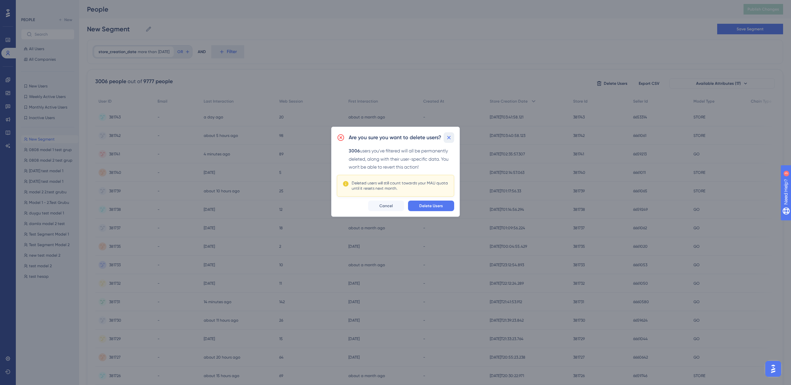
click at [447, 137] on icon at bounding box center [449, 137] width 7 height 7
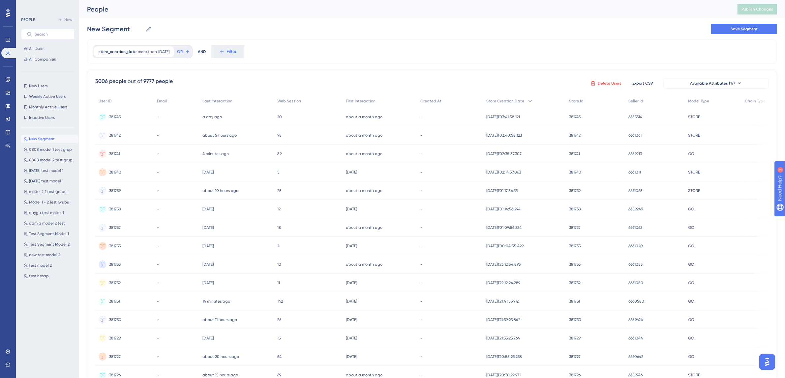
click at [611, 84] on span "Delete Users" at bounding box center [609, 83] width 24 height 5
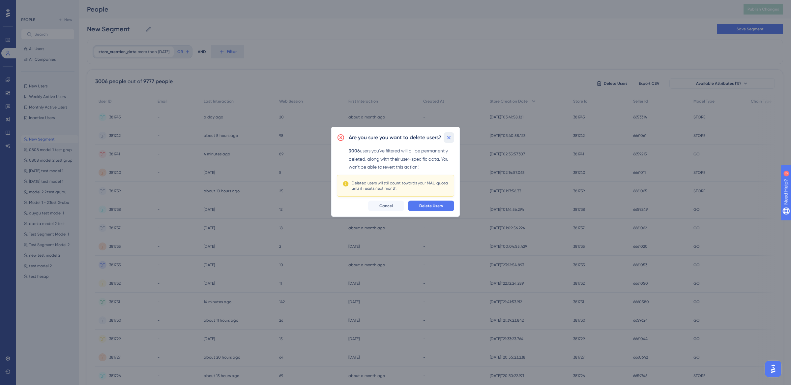
click at [450, 138] on icon at bounding box center [449, 137] width 7 height 7
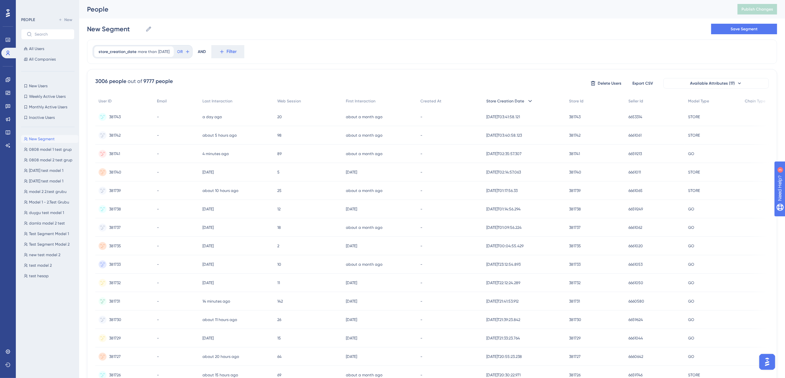
click at [514, 103] on span "Store Creation Date" at bounding box center [505, 101] width 38 height 5
click at [514, 103] on span "Store Creation Date" at bounding box center [506, 101] width 38 height 5
click at [167, 54] on span "30 days ago" at bounding box center [163, 51] width 11 height 5
drag, startPoint x: 115, startPoint y: 114, endPoint x: 100, endPoint y: 117, distance: 15.4
click at [100, 117] on div "Relative less than exactly more than 30 days ago is not known has any value Abs…" at bounding box center [156, 126] width 123 height 123
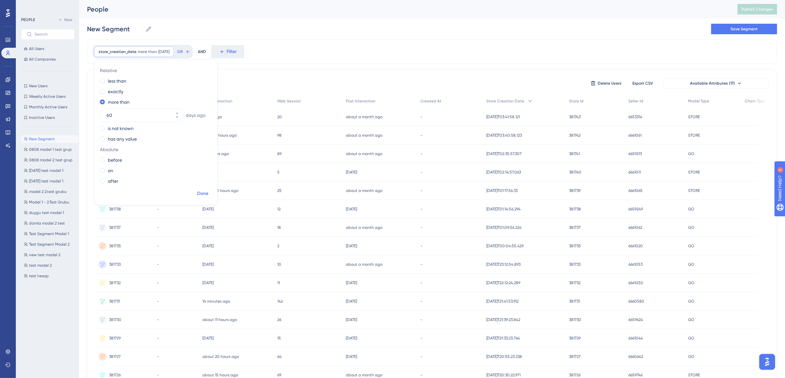
type input "60"
click at [202, 193] on span "Done" at bounding box center [202, 194] width 11 height 8
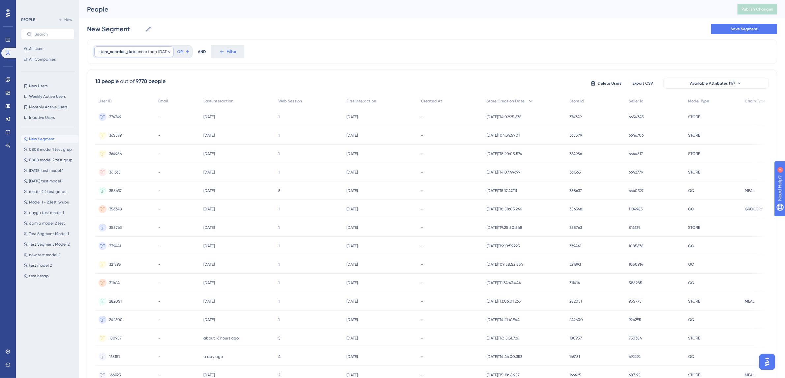
click at [168, 54] on span "60 days ago" at bounding box center [163, 51] width 11 height 5
drag, startPoint x: 113, startPoint y: 114, endPoint x: 105, endPoint y: 116, distance: 8.5
click at [105, 116] on div "60" at bounding box center [135, 115] width 71 height 13
type input "40"
click at [207, 195] on span "Done" at bounding box center [202, 194] width 11 height 8
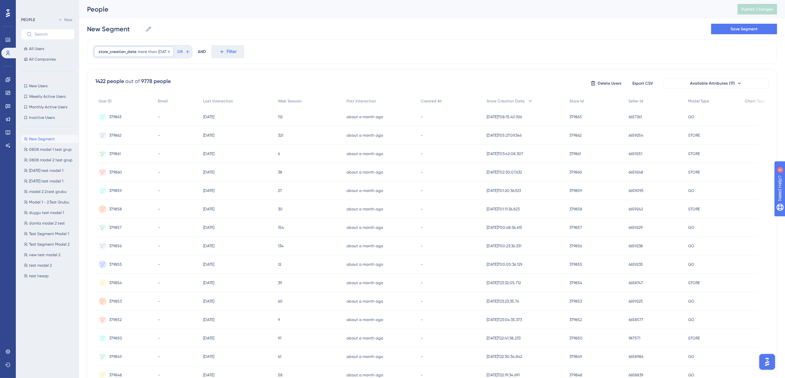
click at [152, 54] on span "more than" at bounding box center [147, 51] width 19 height 5
drag, startPoint x: 114, startPoint y: 117, endPoint x: 97, endPoint y: 117, distance: 17.1
click at [97, 117] on div "Relative less than exactly more than 40 days ago is not known has any value Abs…" at bounding box center [156, 126] width 123 height 123
type input "30"
click at [208, 194] on span "Done" at bounding box center [202, 194] width 11 height 8
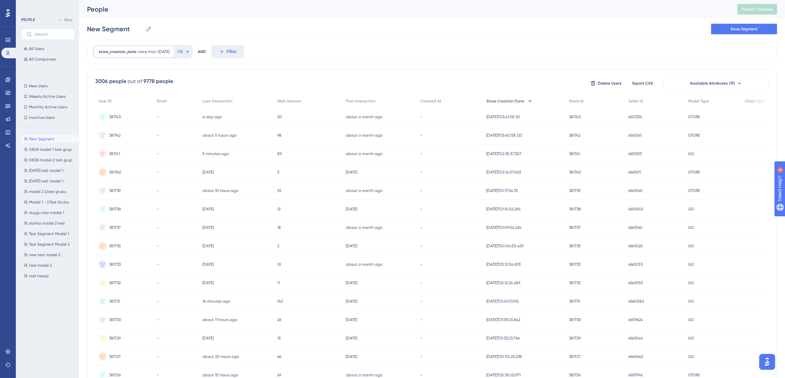
click at [505, 103] on span "Store Creation Date" at bounding box center [505, 101] width 38 height 5
click at [128, 52] on span "store_creation_date" at bounding box center [118, 51] width 38 height 5
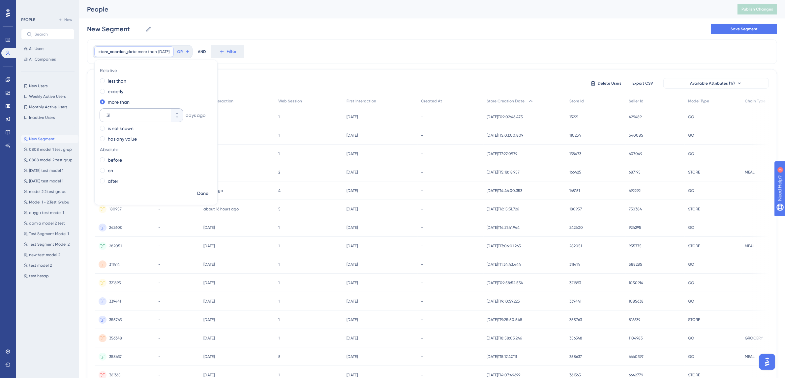
type input "31"
click at [204, 192] on span "Done" at bounding box center [202, 194] width 11 height 8
click at [531, 102] on icon at bounding box center [530, 101] width 7 height 7
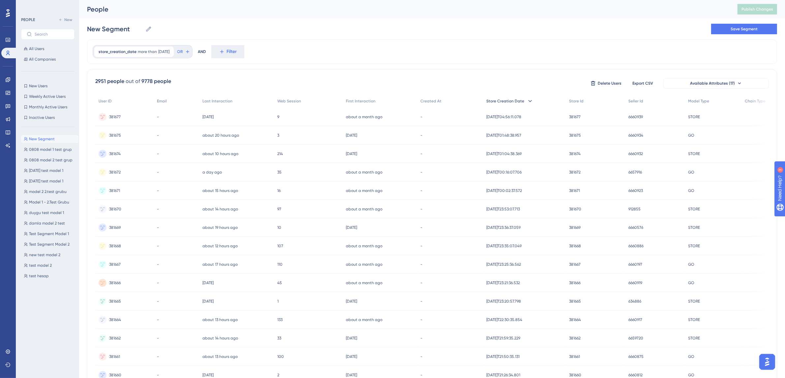
click at [528, 102] on icon at bounding box center [530, 101] width 7 height 7
click at [602, 82] on span "Delete Users" at bounding box center [609, 83] width 24 height 5
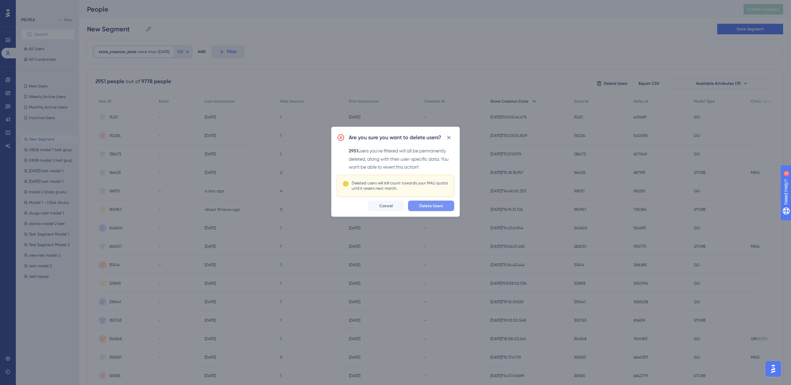
click at [434, 204] on span "Delete Users" at bounding box center [431, 205] width 24 height 5
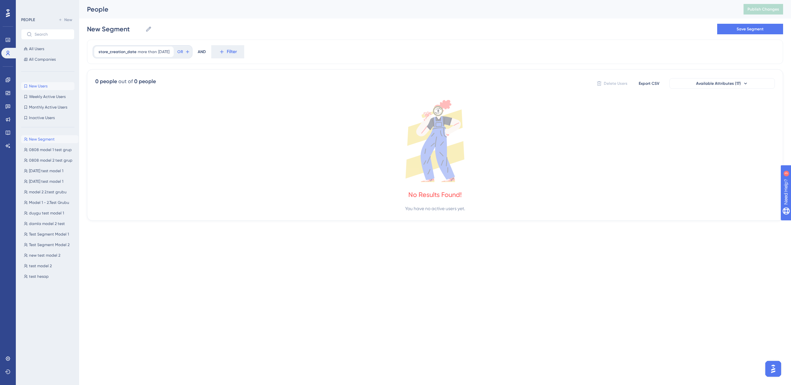
click at [47, 86] on span "New Users" at bounding box center [38, 85] width 18 height 5
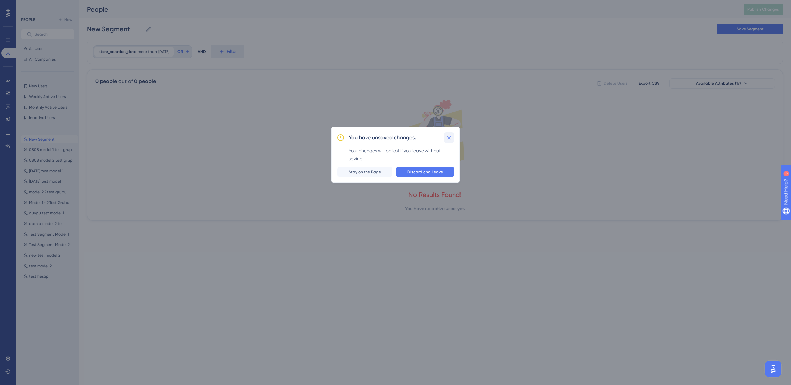
click at [448, 138] on icon at bounding box center [449, 137] width 7 height 7
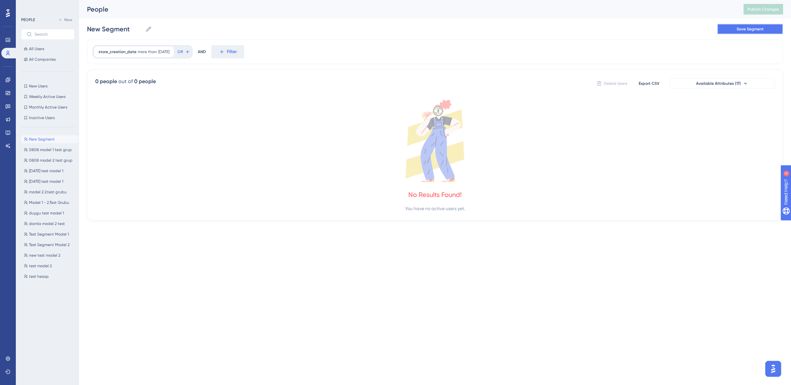
click at [737, 27] on span "Save Segment" at bounding box center [750, 28] width 27 height 5
click at [768, 9] on span "Publish Changes" at bounding box center [763, 9] width 32 height 5
click at [37, 49] on span "All Users" at bounding box center [36, 48] width 15 height 5
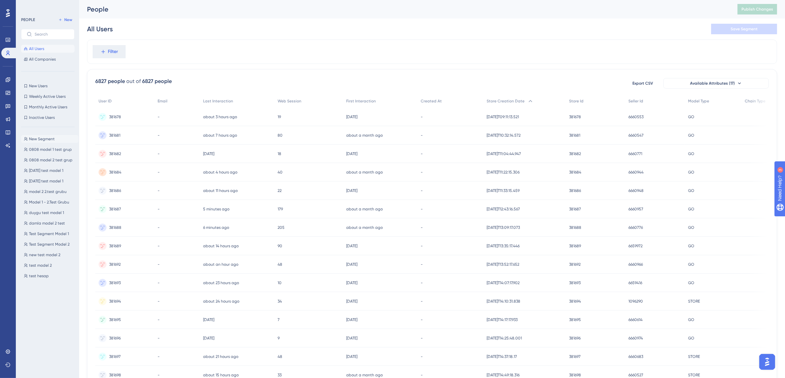
click at [60, 138] on button "New Segment New Segment" at bounding box center [49, 139] width 57 height 8
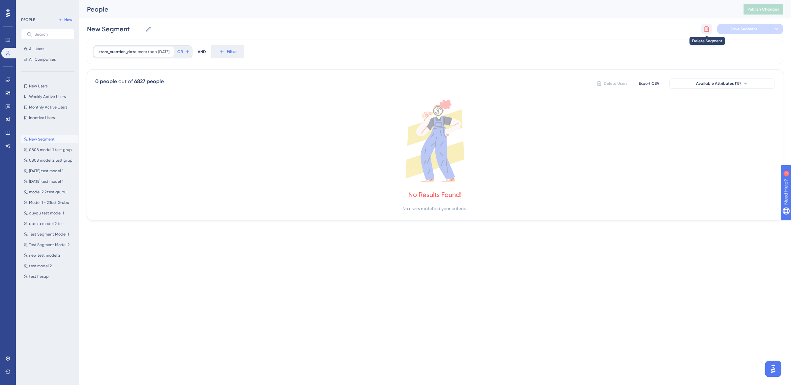
click at [707, 27] on icon at bounding box center [706, 29] width 7 height 7
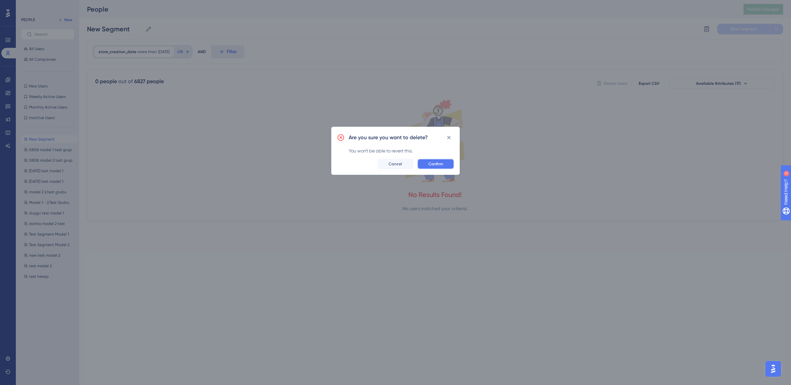
click at [431, 164] on span "Confirm" at bounding box center [435, 163] width 15 height 5
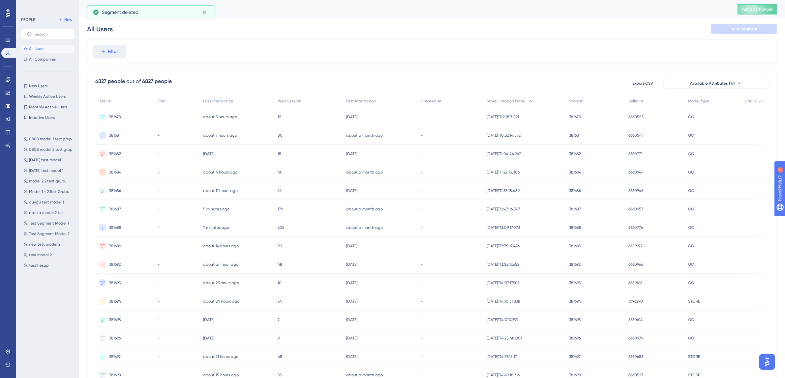
click at [44, 49] on button "All Users" at bounding box center [47, 49] width 53 height 8
click at [117, 54] on span "Filter" at bounding box center [113, 52] width 10 height 8
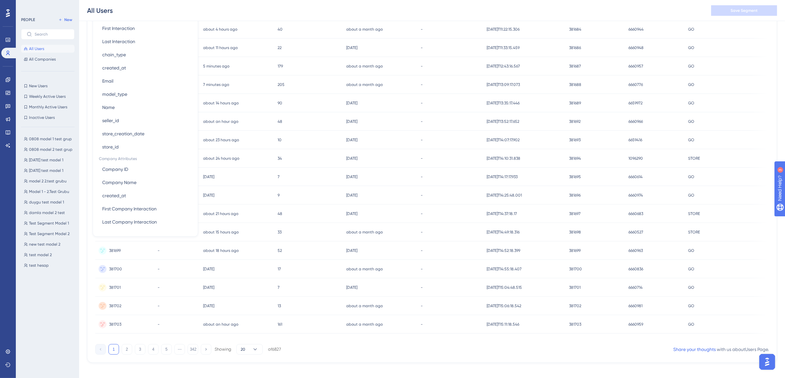
scroll to position [241, 0]
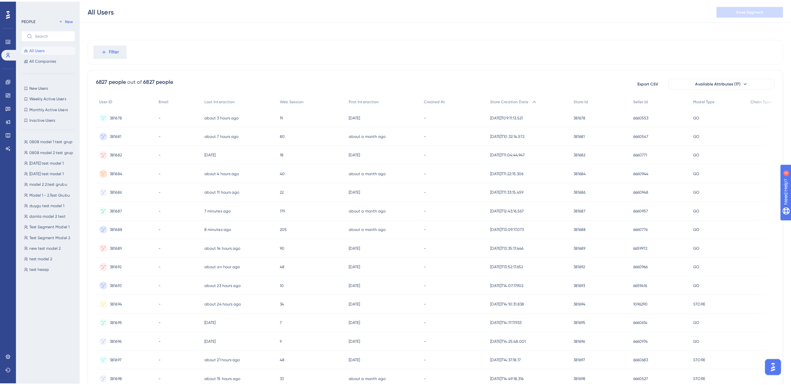
scroll to position [0, 0]
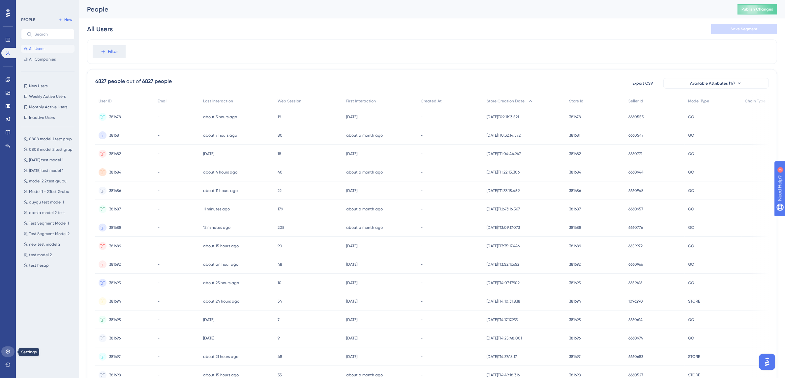
click at [10, 349] on icon at bounding box center [7, 351] width 5 height 5
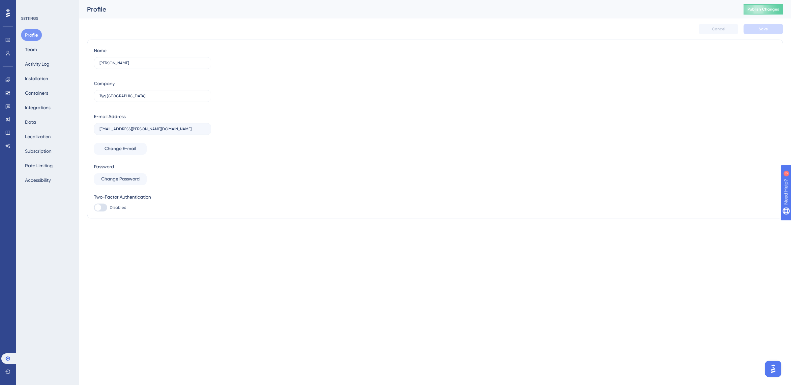
click at [59, 106] on div "Profile Team Activity Log Installation Containers Integrations Data Localizatio…" at bounding box center [47, 107] width 53 height 157
click at [47, 105] on button "Integrations" at bounding box center [37, 108] width 33 height 12
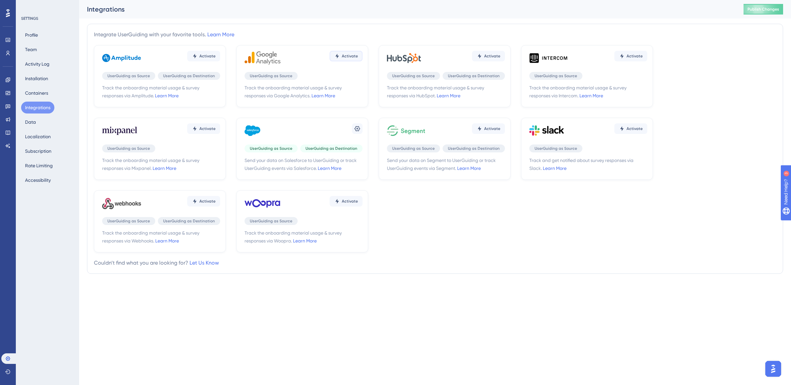
click at [216, 55] on span "Activate" at bounding box center [207, 55] width 16 height 5
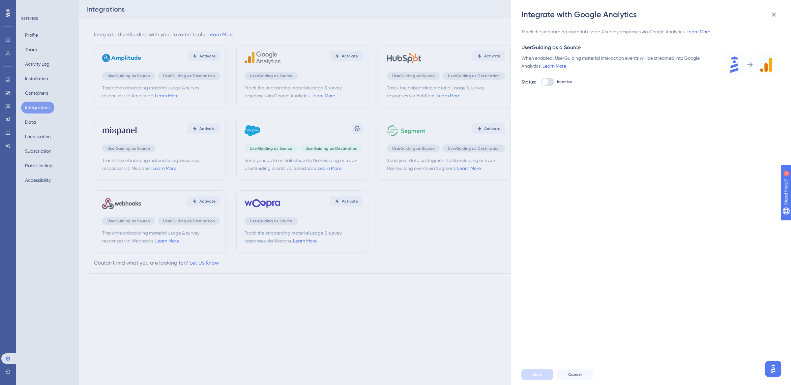
click at [554, 82] on label "Inactive" at bounding box center [556, 82] width 31 height 8
click at [541, 82] on input "Inactive" at bounding box center [541, 82] width 0 height 0
click at [554, 82] on div at bounding box center [547, 82] width 13 height 8
click at [541, 82] on input "Active" at bounding box center [541, 82] width 0 height 0
checkbox input "false"
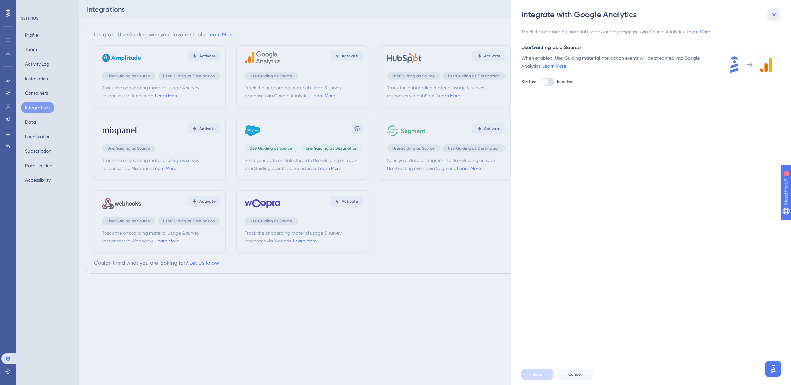
click at [769, 14] on button at bounding box center [773, 14] width 13 height 13
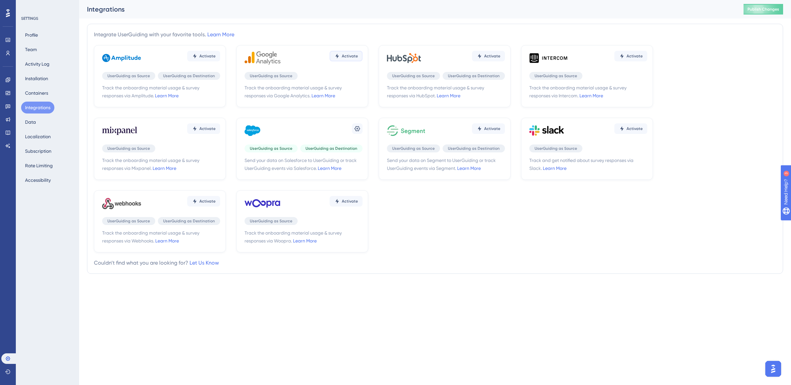
click at [220, 60] on button "Activate" at bounding box center [203, 56] width 33 height 11
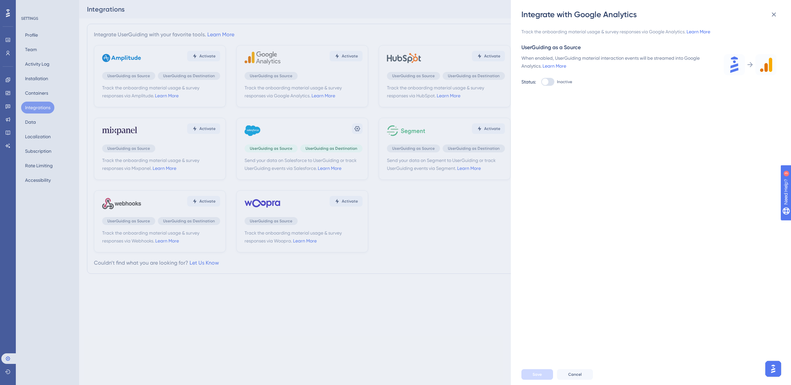
click at [547, 81] on div at bounding box center [545, 81] width 7 height 7
click at [541, 82] on input "Inactive" at bounding box center [541, 82] width 0 height 0
checkbox input "true"
click at [537, 374] on span "Save" at bounding box center [537, 373] width 9 height 5
